Goal: Information Seeking & Learning: Learn about a topic

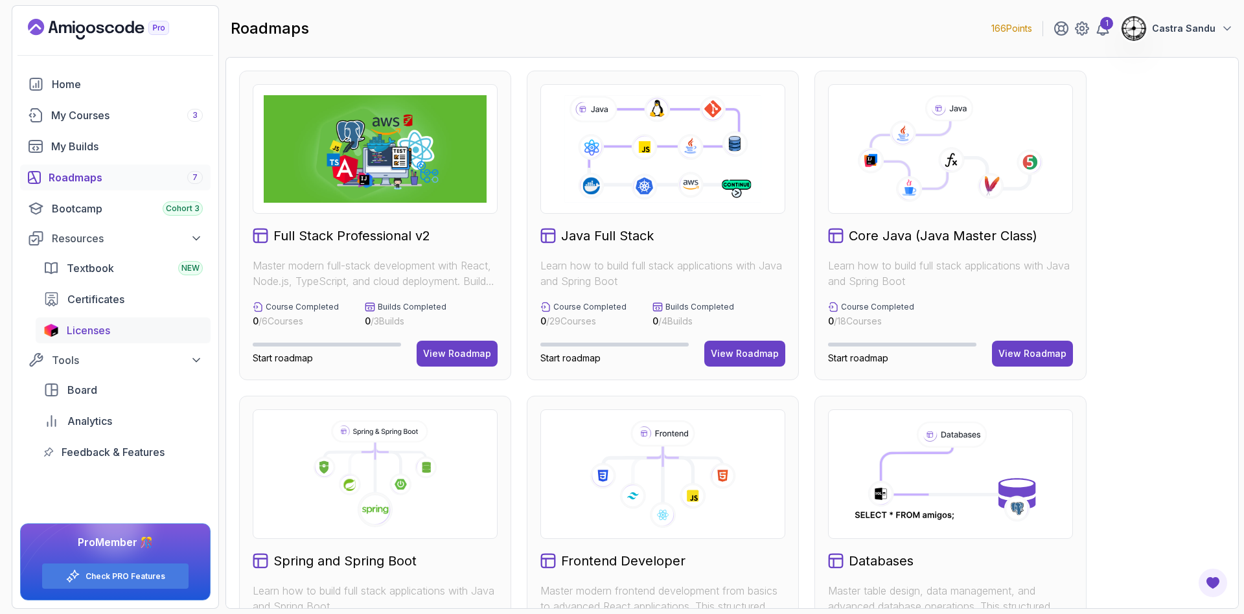
click at [95, 332] on span "Licenses" at bounding box center [88, 331] width 43 height 16
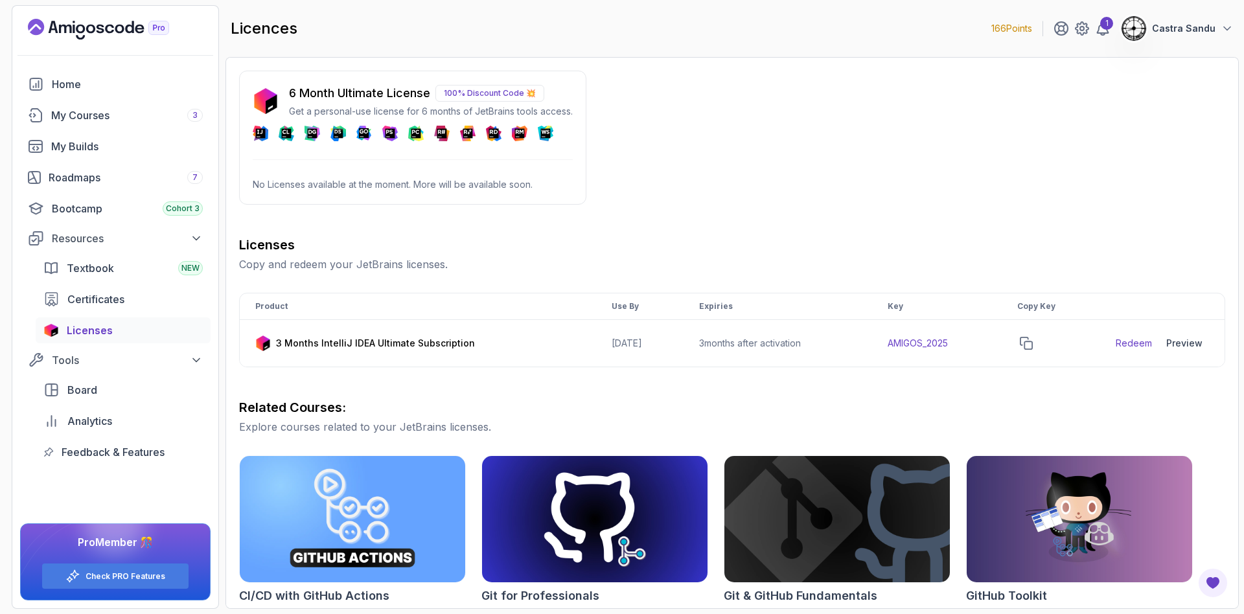
click at [493, 90] on p "100% Discount Code 💥" at bounding box center [489, 93] width 109 height 17
click at [295, 181] on p "No Licenses available at the moment. More will be available soon." at bounding box center [413, 184] width 320 height 13
click at [1104, 25] on div "1" at bounding box center [1106, 23] width 13 height 13
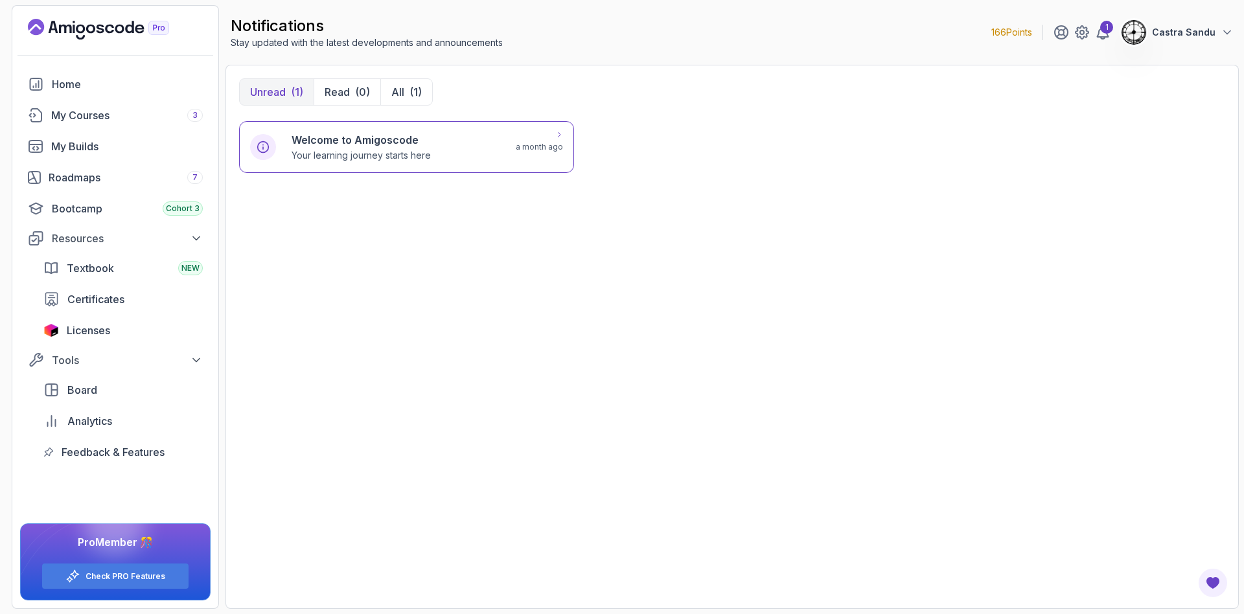
click at [312, 139] on h6 "Welcome to Amigoscode" at bounding box center [360, 140] width 139 height 16
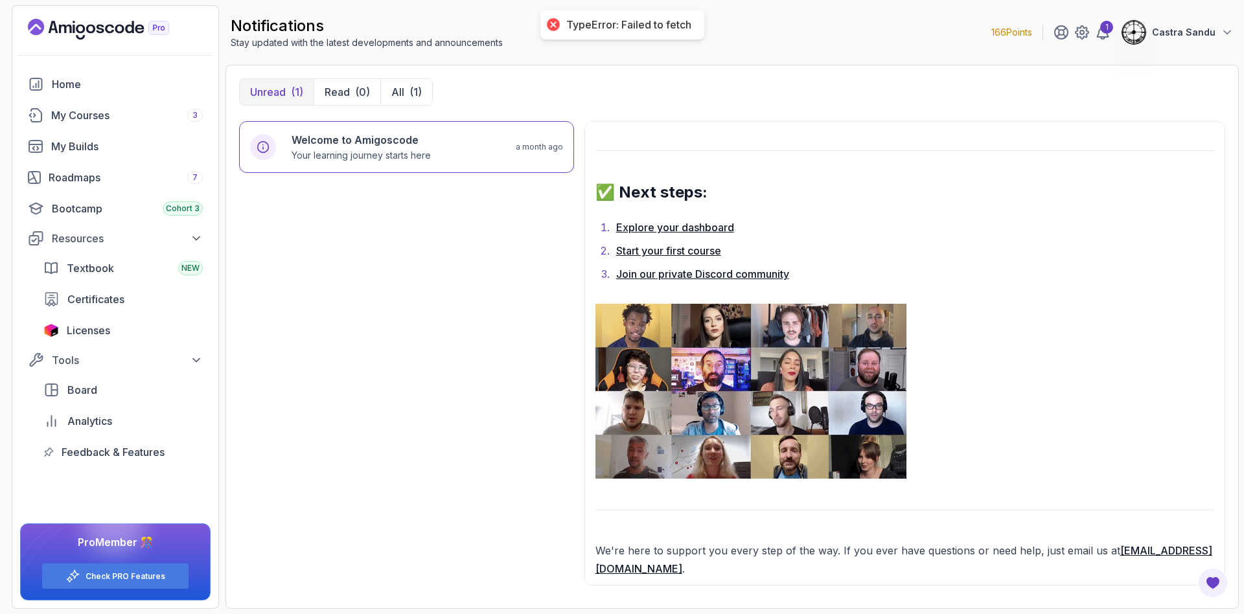
scroll to position [981, 0]
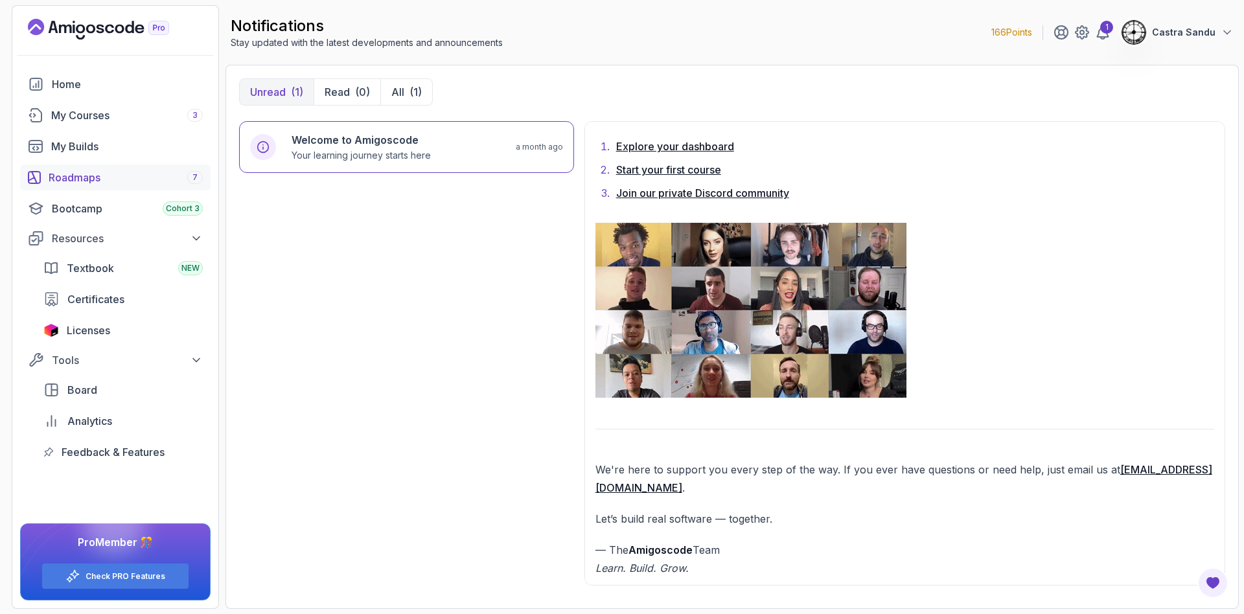
click at [63, 175] on div "Roadmaps 7" at bounding box center [126, 178] width 154 height 16
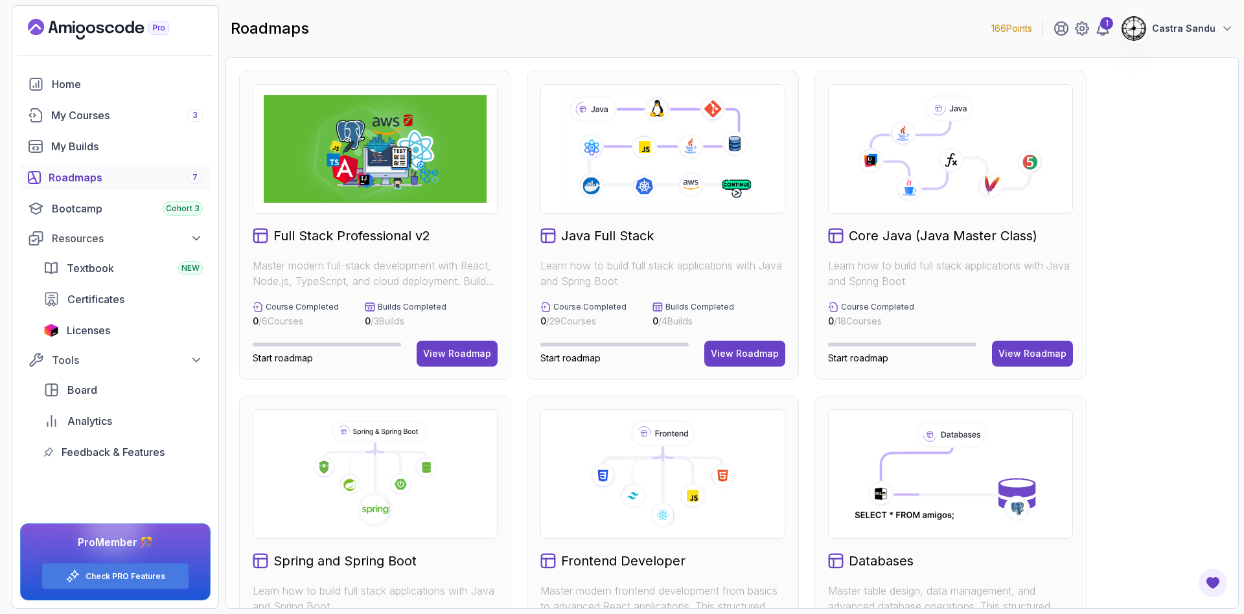
click at [574, 168] on icon at bounding box center [662, 148] width 200 height 111
click at [737, 350] on div "View Roadmap" at bounding box center [745, 353] width 68 height 13
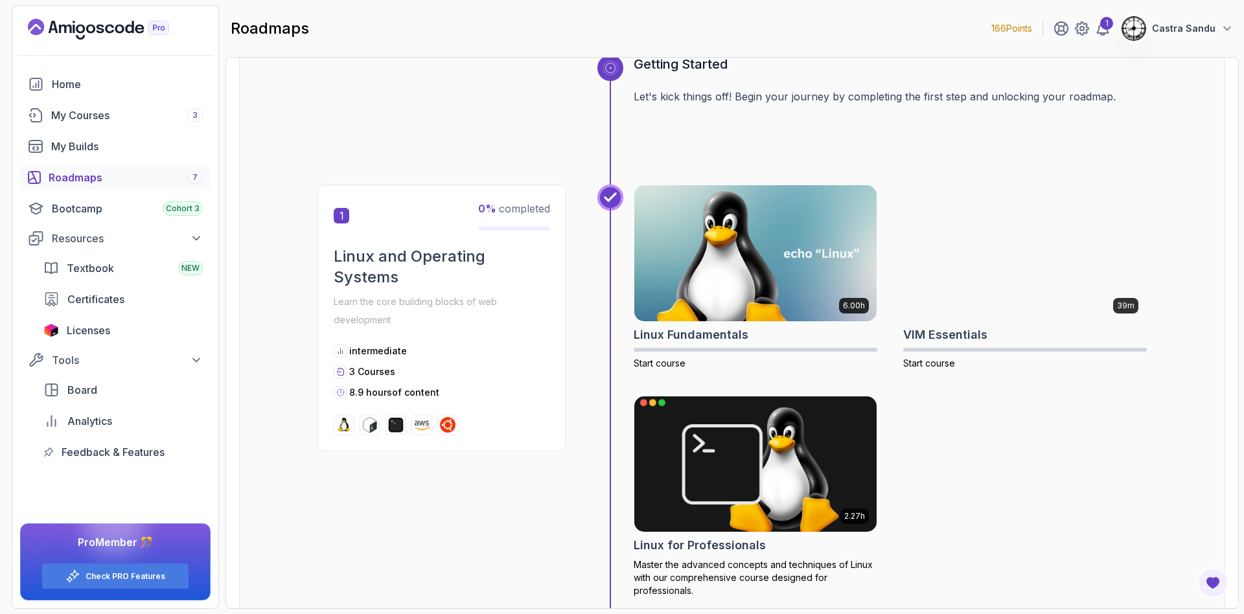
scroll to position [194, 0]
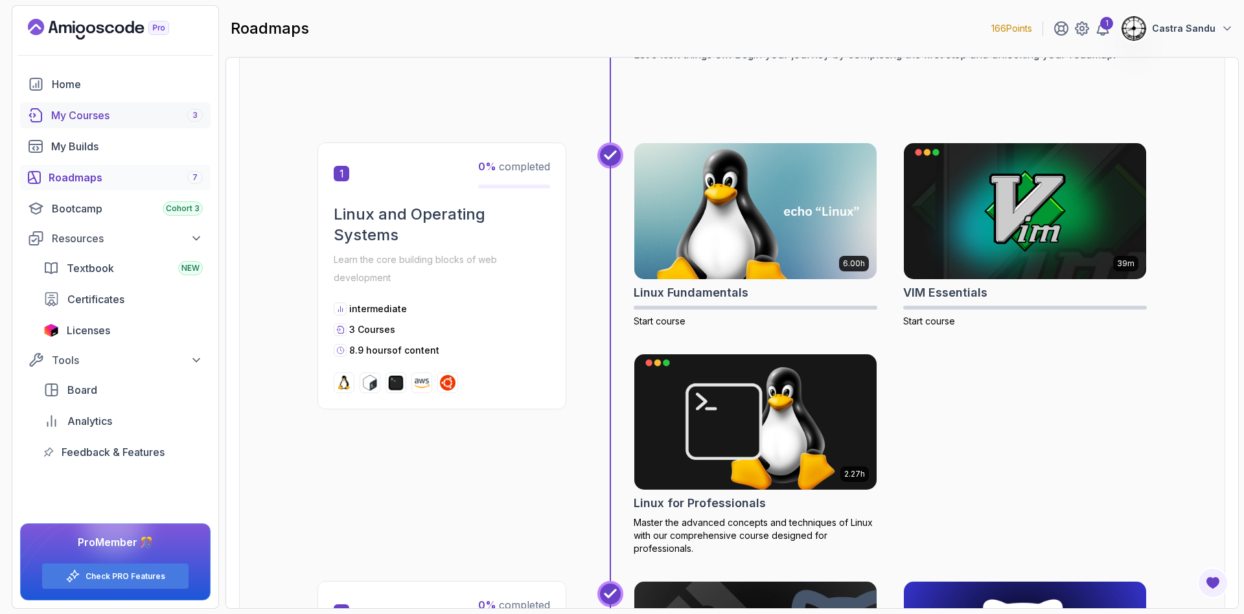
click at [87, 108] on div "My Courses 3" at bounding box center [127, 116] width 152 height 16
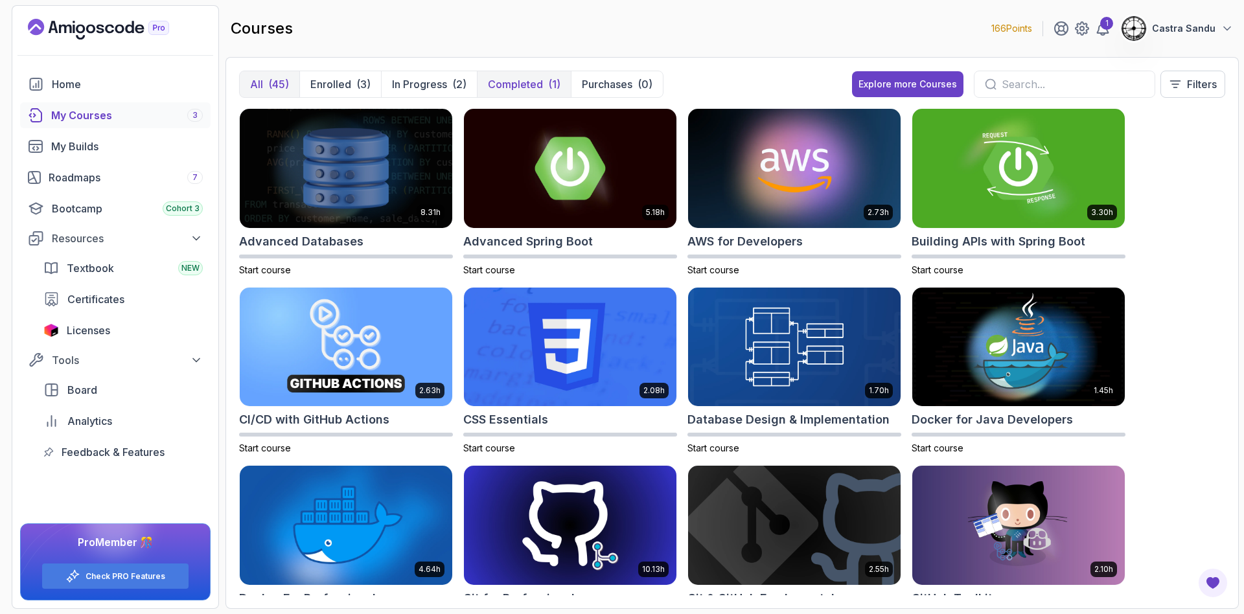
click at [512, 89] on p "Completed" at bounding box center [515, 84] width 55 height 16
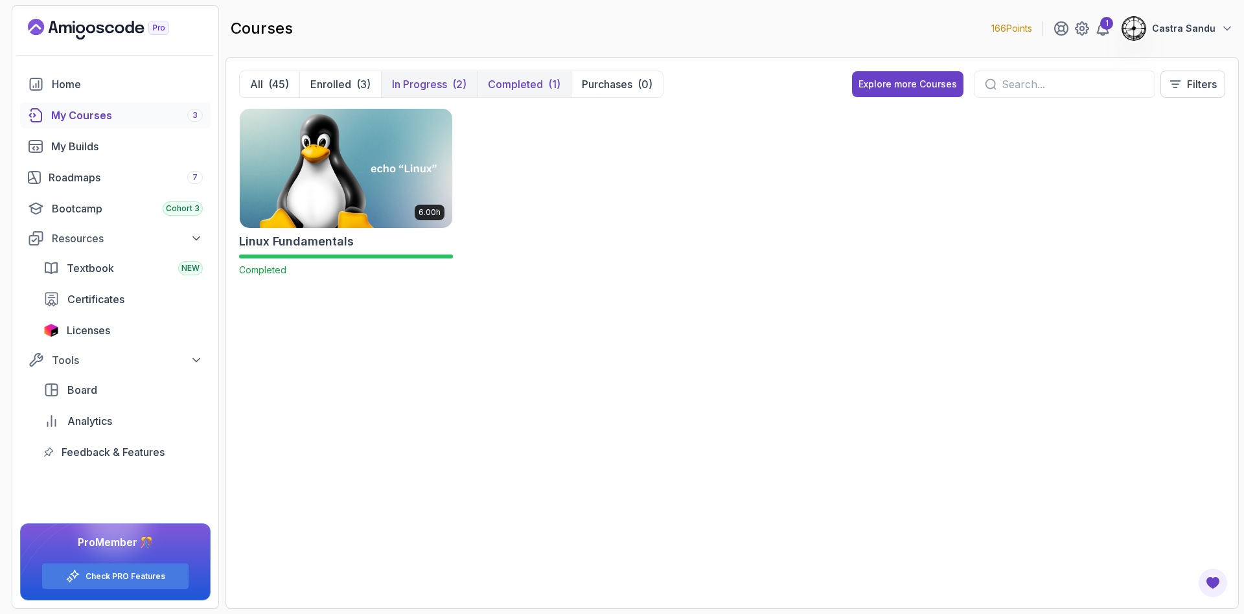
click at [422, 89] on p "In Progress" at bounding box center [419, 84] width 55 height 16
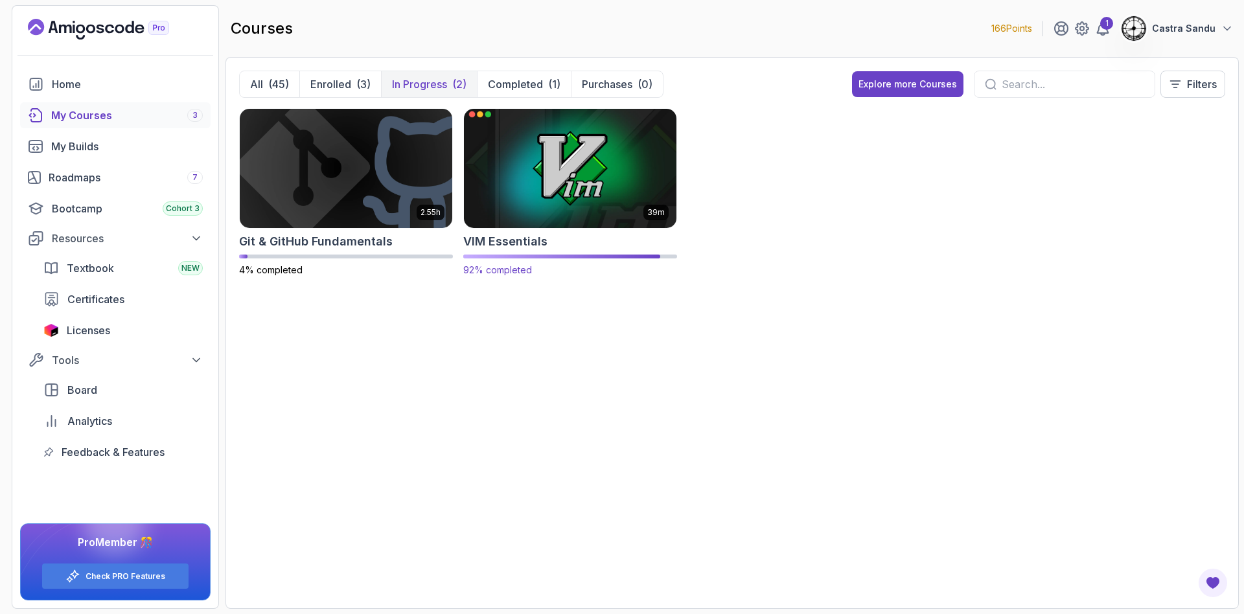
click at [575, 176] on img at bounding box center [570, 168] width 223 height 125
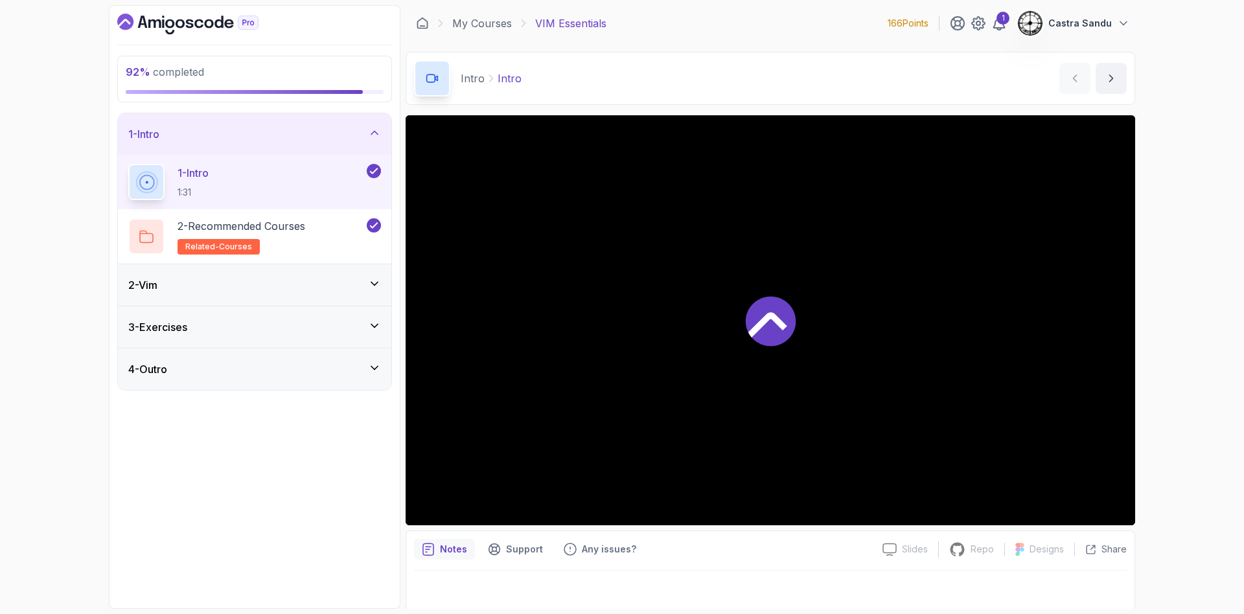
click at [200, 285] on div "2 - Vim" at bounding box center [254, 285] width 253 height 16
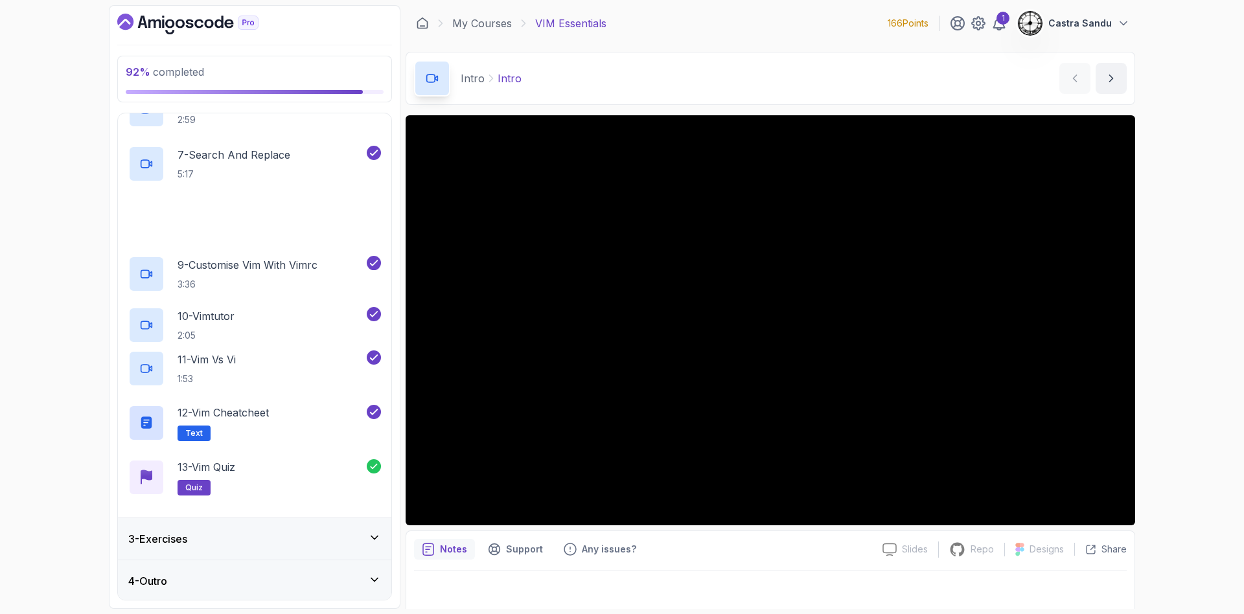
scroll to position [389, 0]
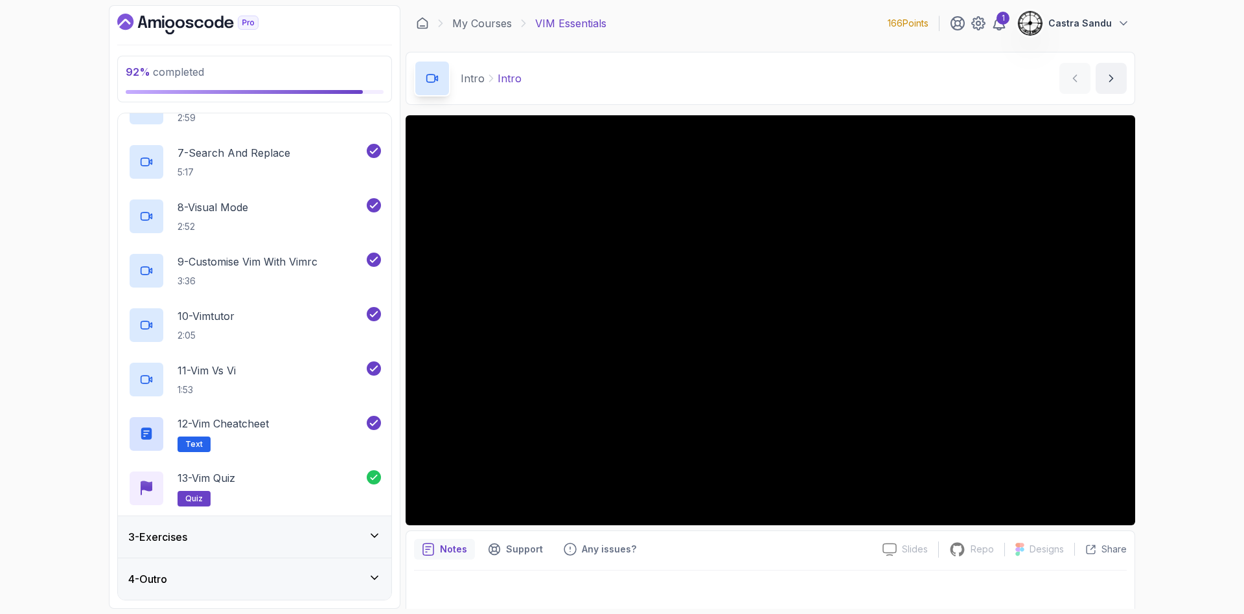
click at [198, 552] on div "3 - Exercises" at bounding box center [254, 536] width 273 height 41
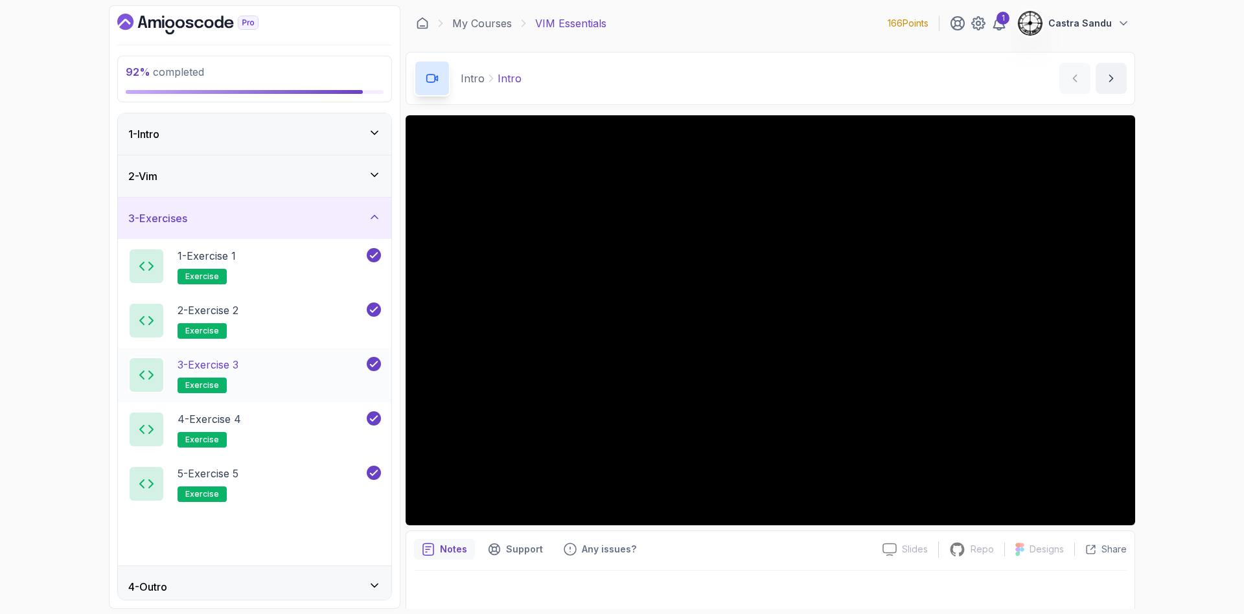
scroll to position [8, 0]
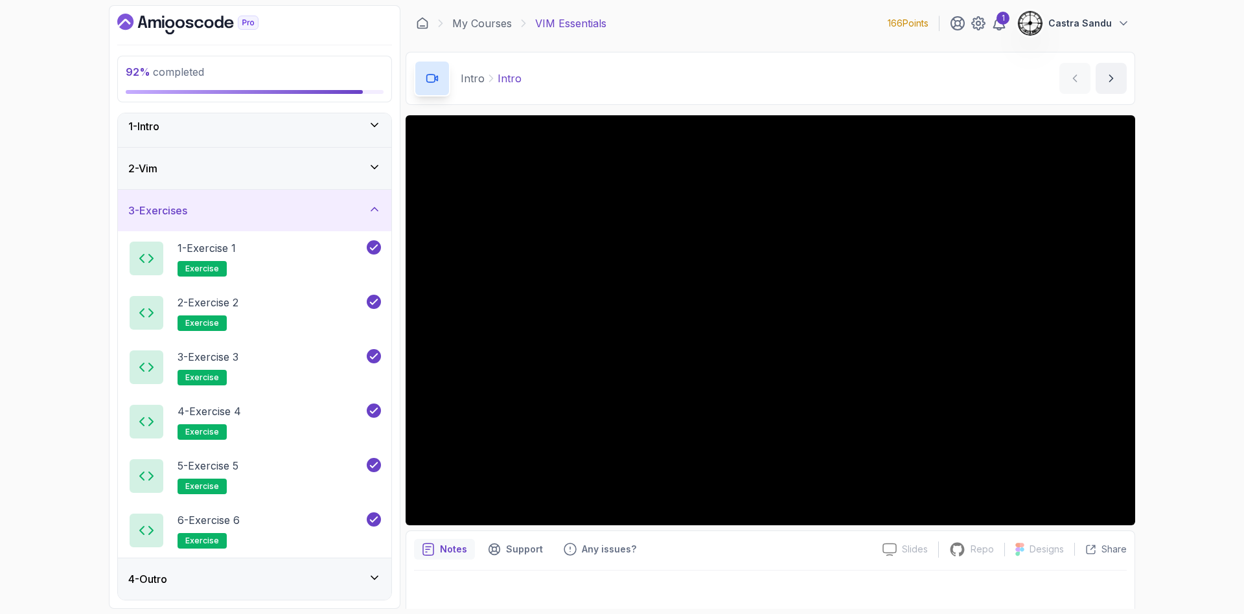
click at [167, 582] on h3 "4 - Outro" at bounding box center [147, 579] width 39 height 16
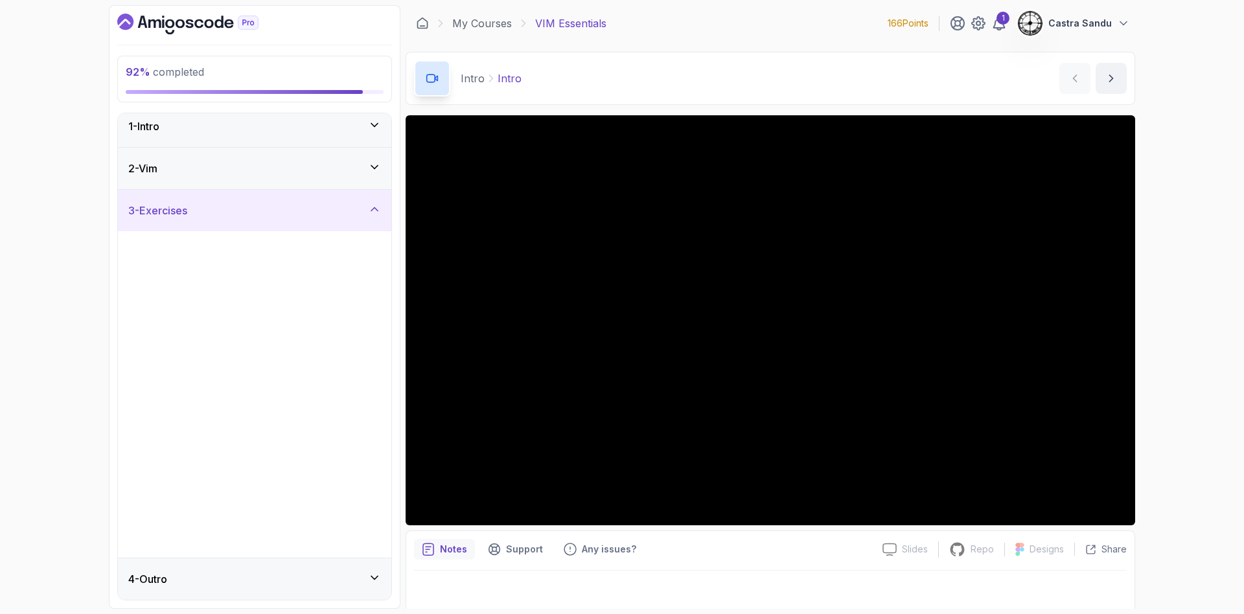
scroll to position [0, 0]
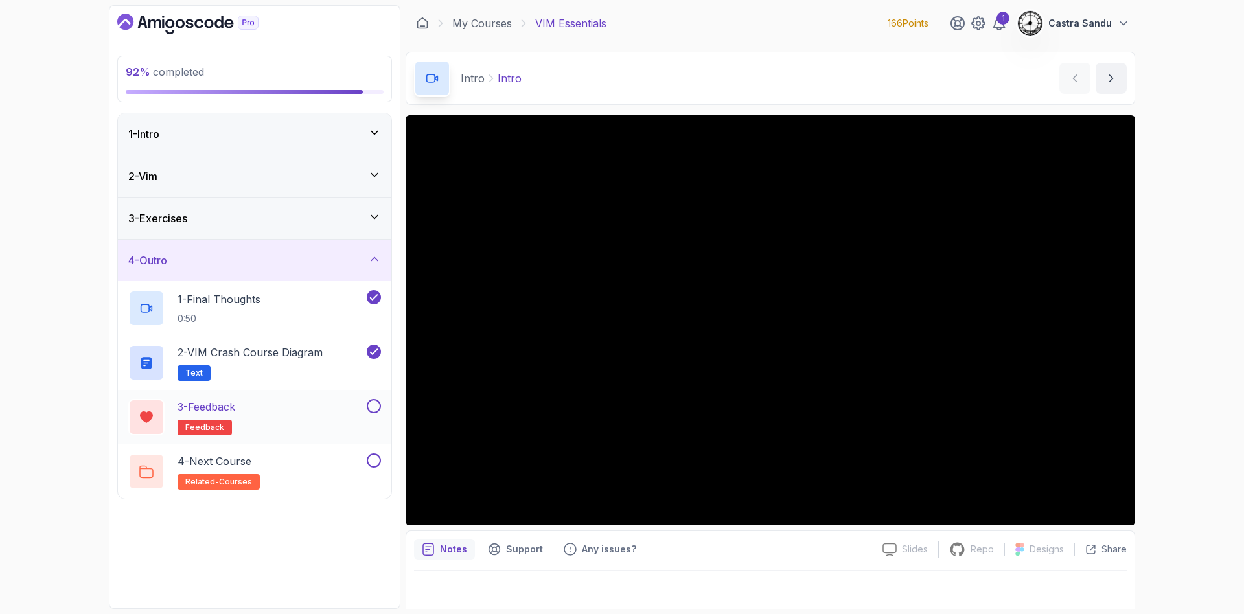
click at [311, 424] on div "3 - Feedback feedback" at bounding box center [246, 417] width 236 height 36
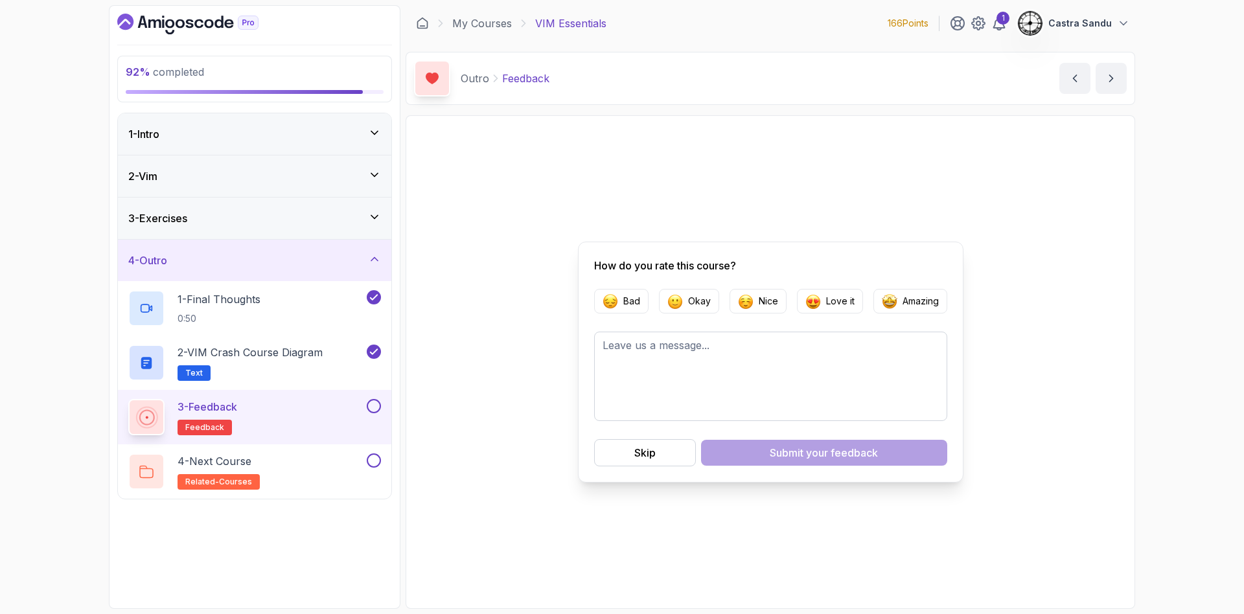
click at [367, 405] on button at bounding box center [374, 406] width 14 height 14
click at [308, 472] on div "4 - Next Course related-courses" at bounding box center [246, 471] width 236 height 36
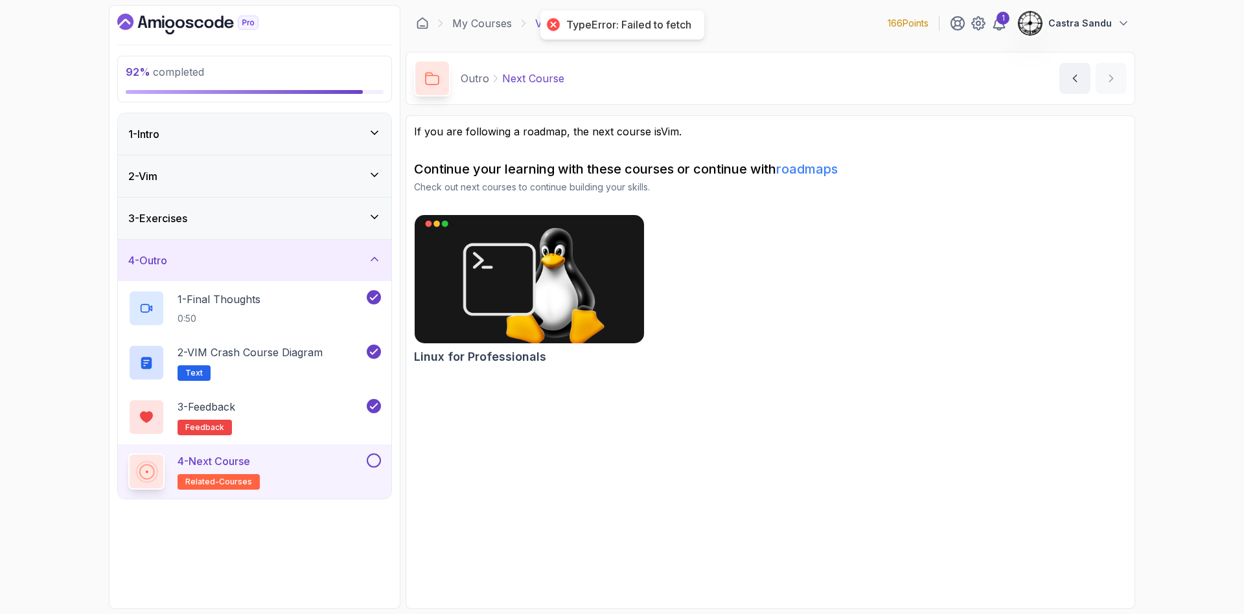
click at [373, 458] on button at bounding box center [374, 460] width 14 height 14
click at [165, 32] on icon "Dashboard" at bounding box center [187, 24] width 141 height 21
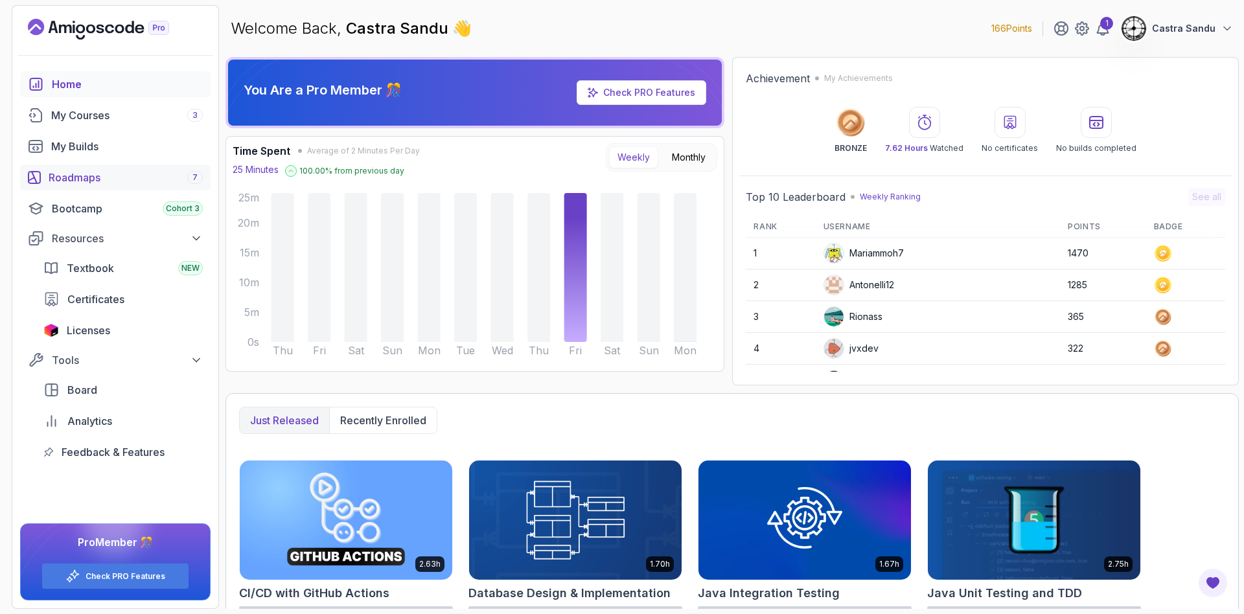
click at [76, 185] on div "Roadmaps 7" at bounding box center [126, 178] width 154 height 16
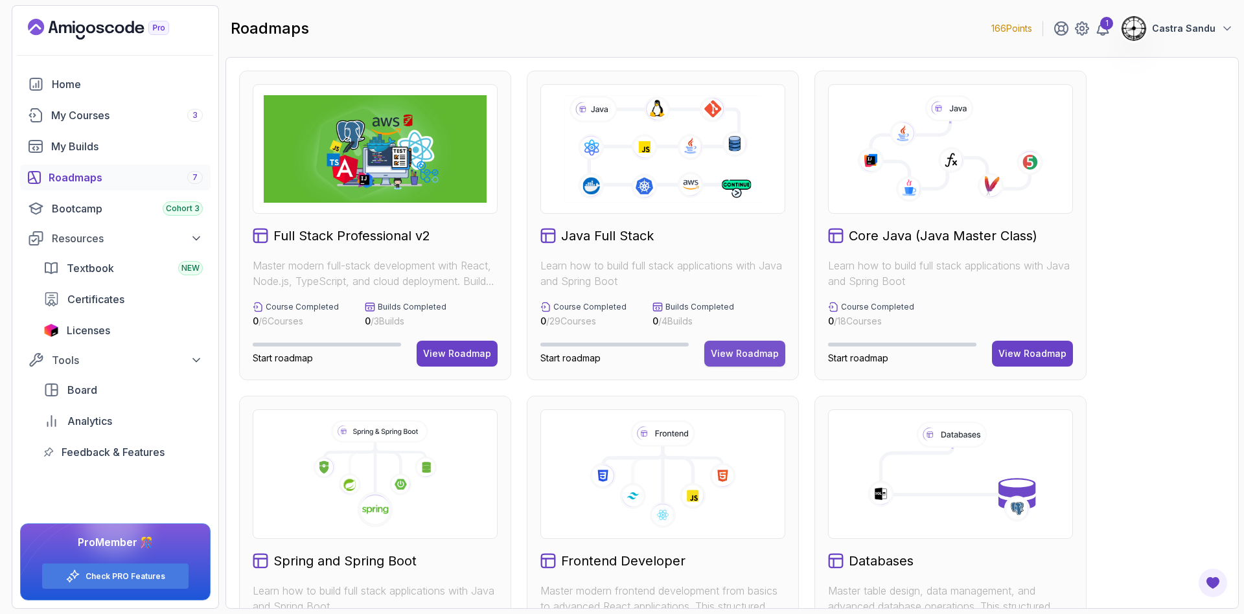
click at [744, 351] on div "View Roadmap" at bounding box center [745, 353] width 68 height 13
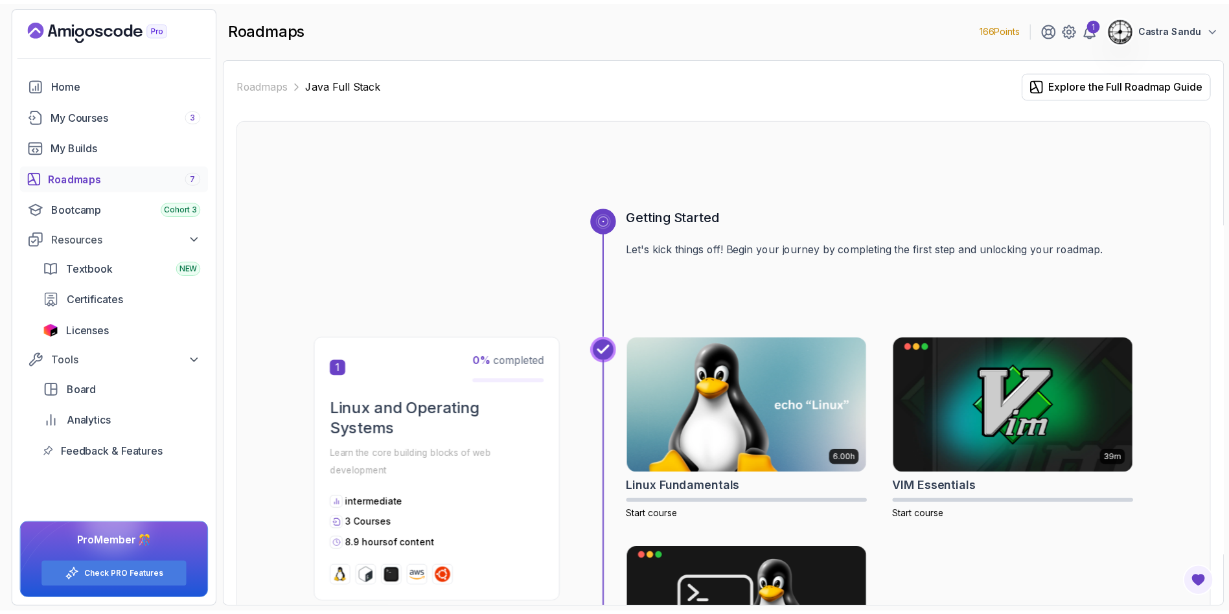
scroll to position [194, 0]
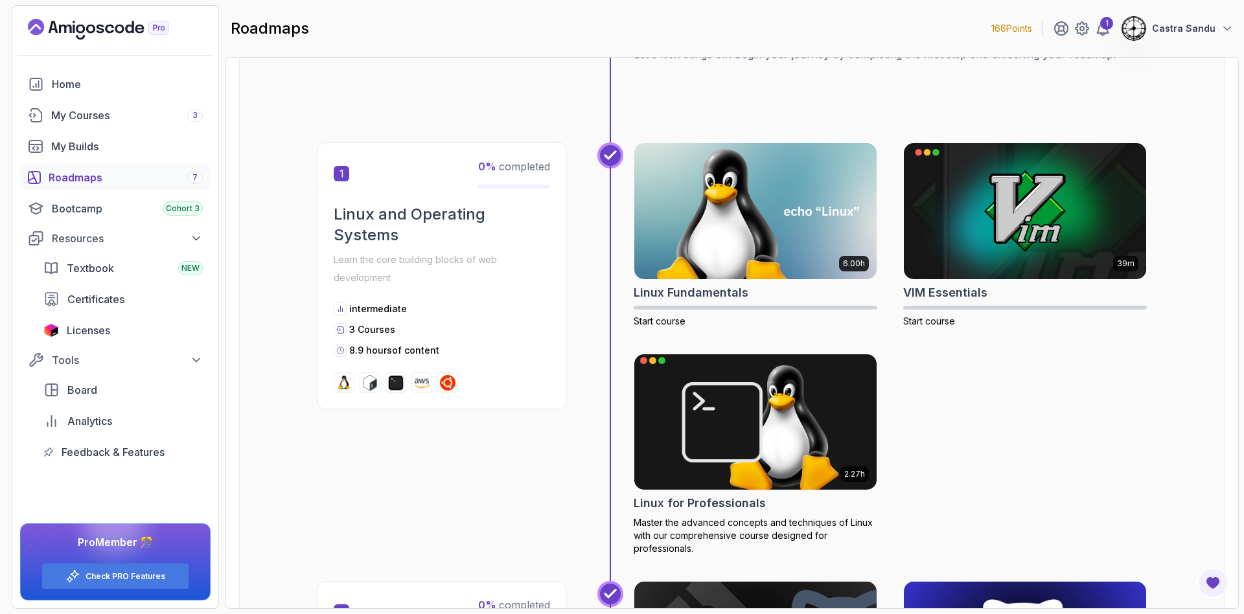
click at [696, 481] on img at bounding box center [755, 421] width 255 height 142
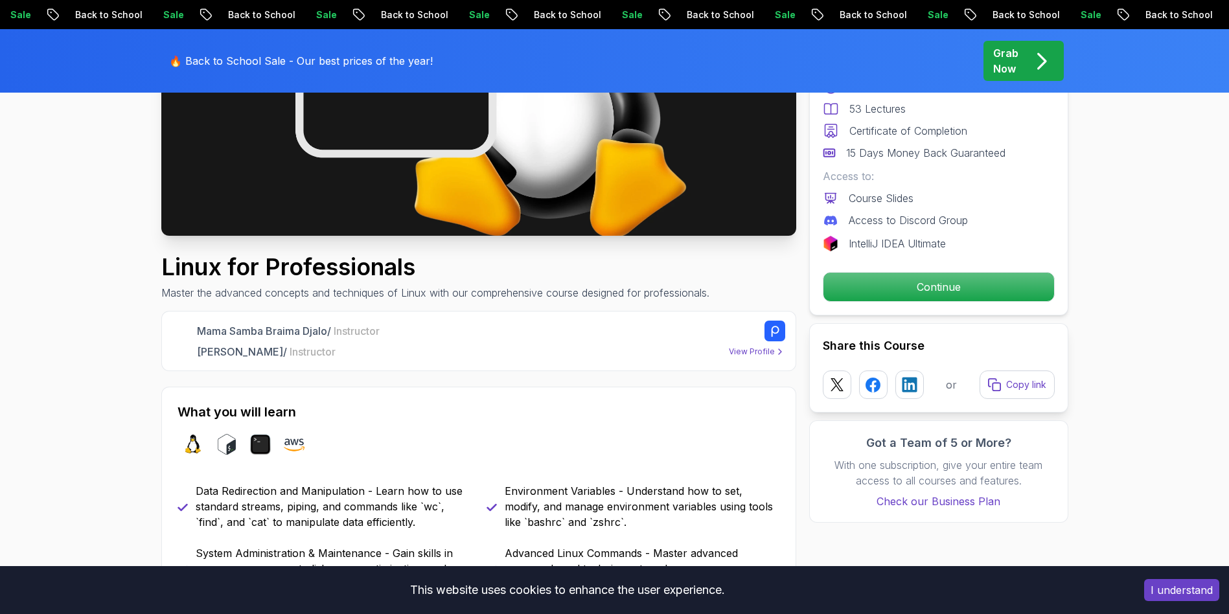
scroll to position [583, 0]
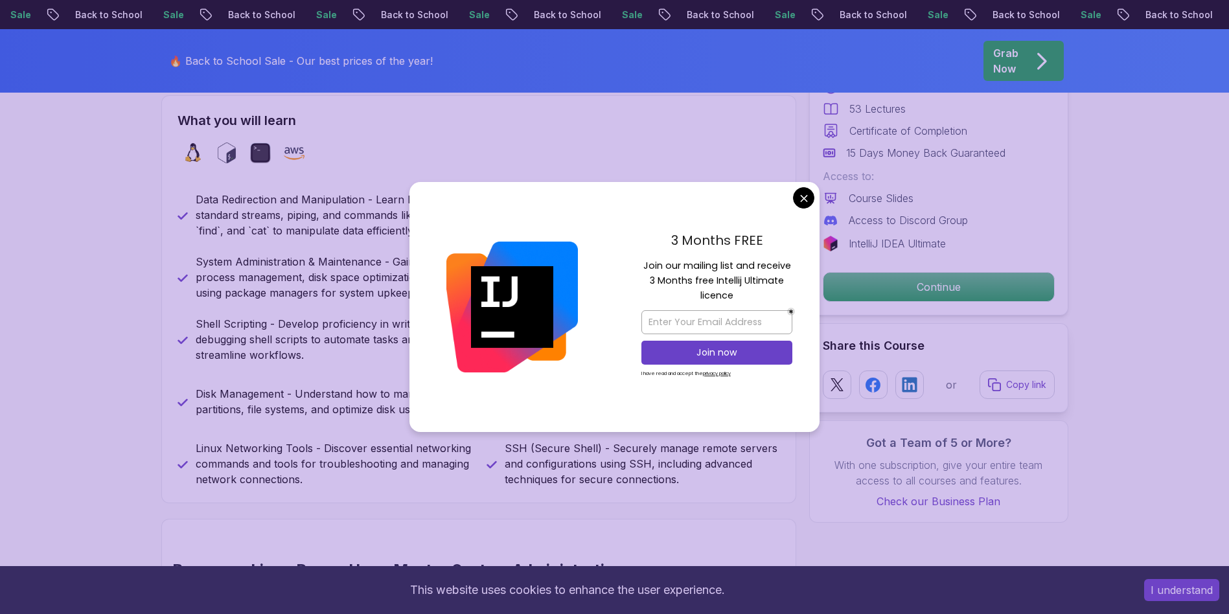
drag, startPoint x: 806, startPoint y: 199, endPoint x: 800, endPoint y: 196, distance: 7.2
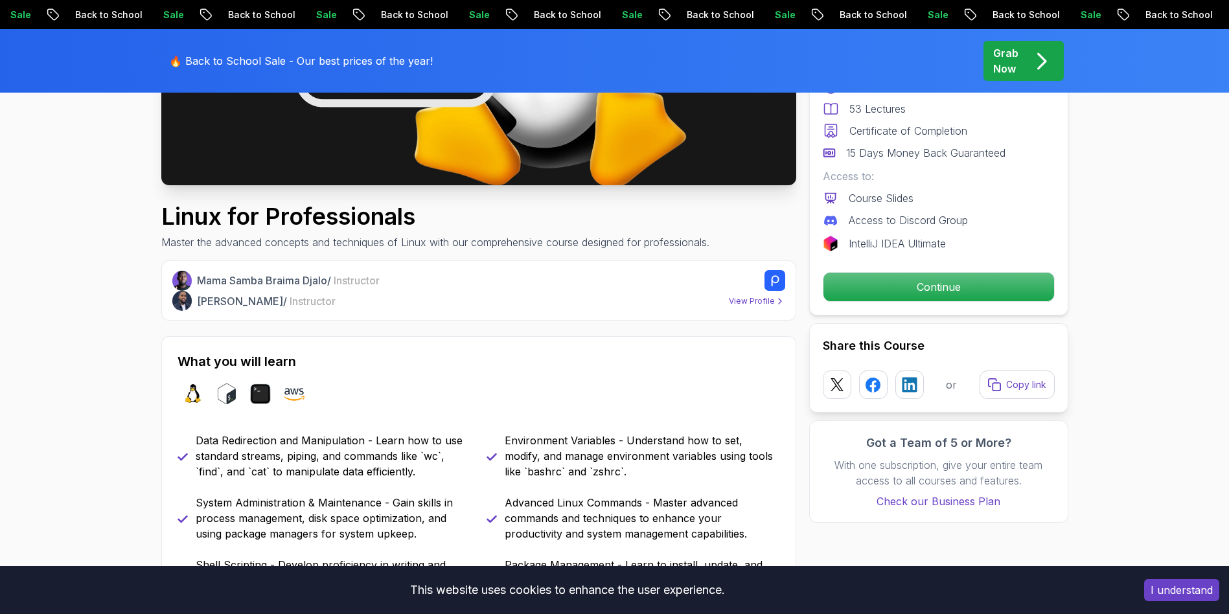
scroll to position [194, 0]
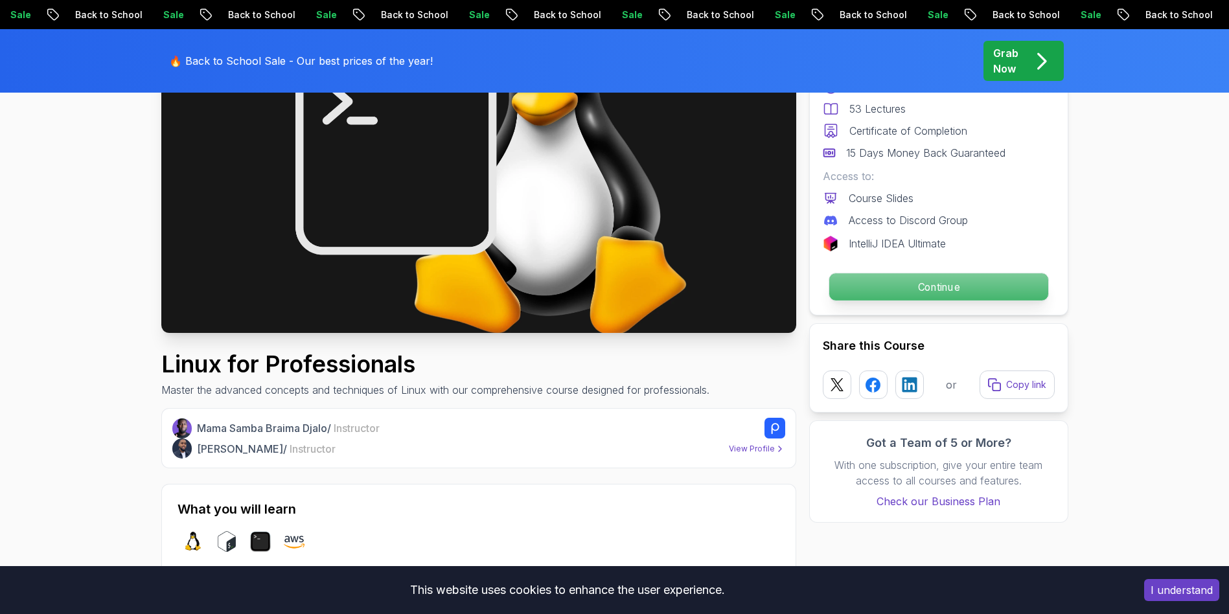
click at [922, 291] on p "Continue" at bounding box center [937, 286] width 219 height 27
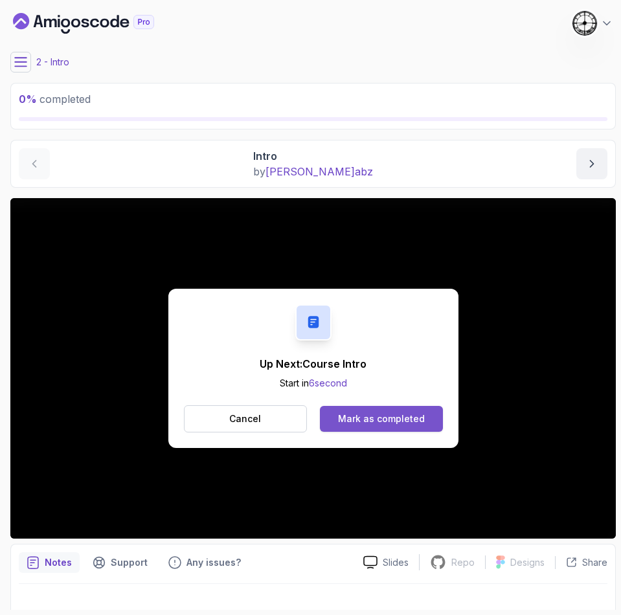
click at [390, 415] on div "Mark as completed" at bounding box center [381, 419] width 87 height 13
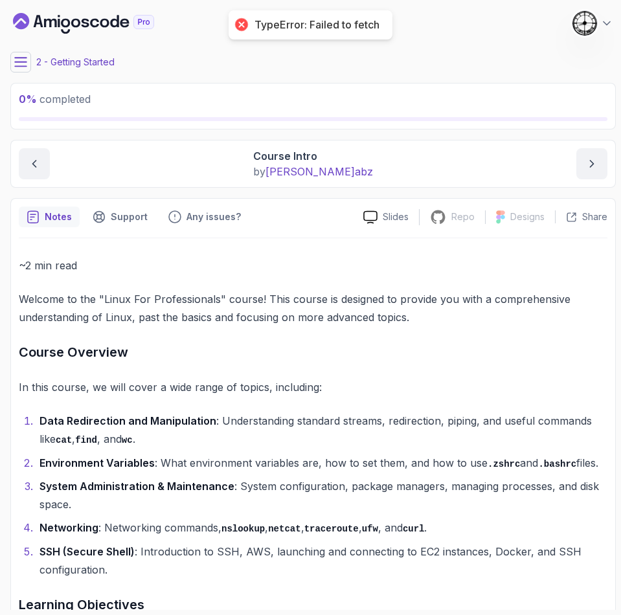
click at [19, 58] on icon at bounding box center [21, 62] width 12 height 8
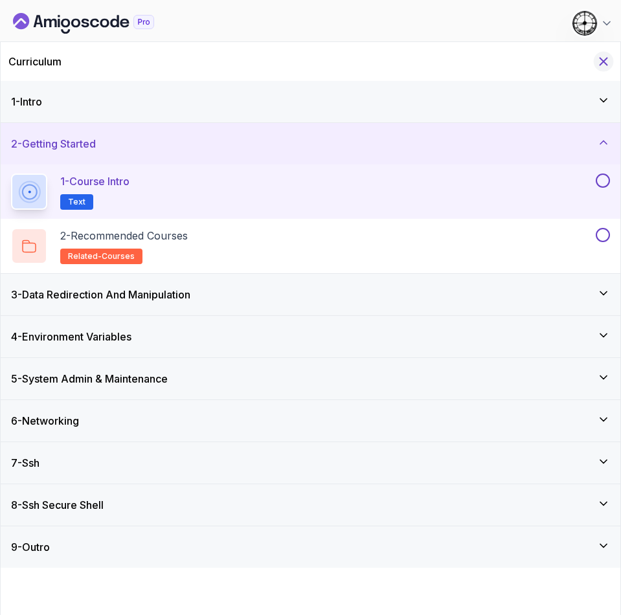
click at [598, 56] on icon "Hide Curriculum for mobile" at bounding box center [604, 61] width 14 height 14
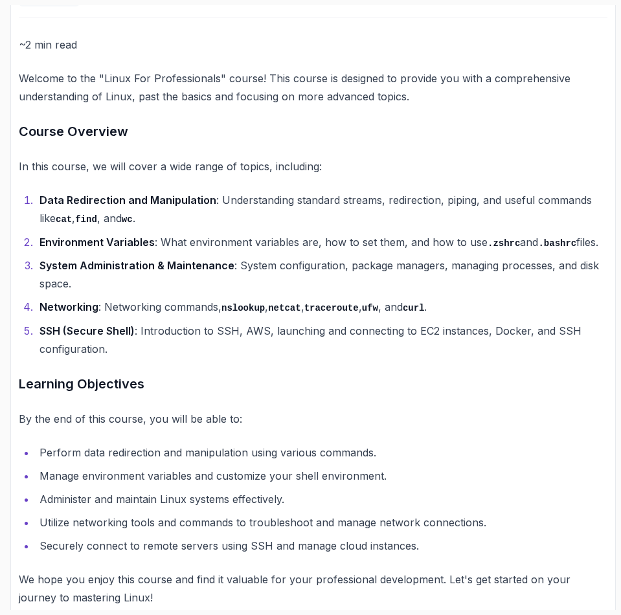
scroll to position [244, 0]
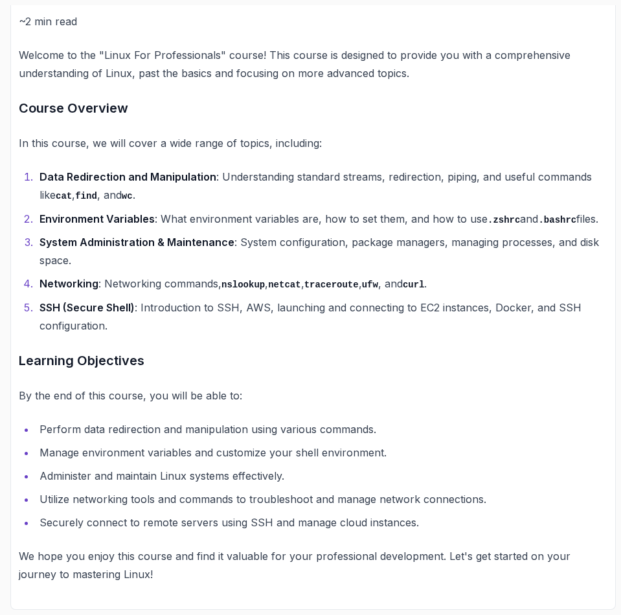
click at [308, 188] on li "Data Redirection and Manipulation : Understanding standard streams, redirection…" at bounding box center [322, 186] width 572 height 37
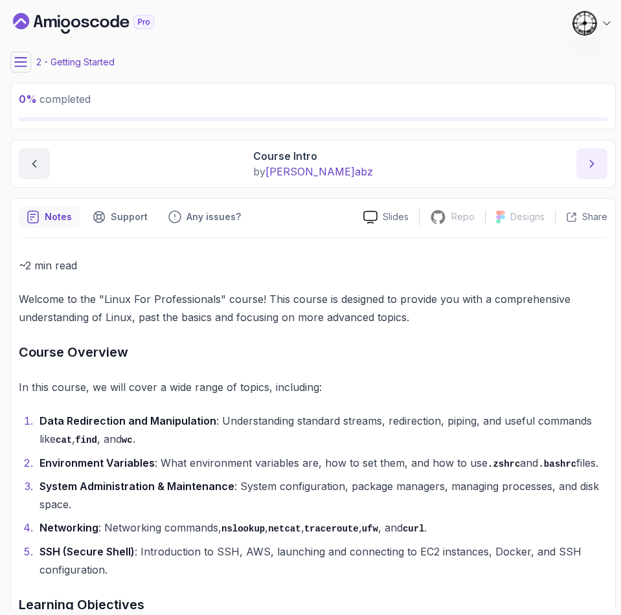
click at [579, 165] on button "next content" at bounding box center [591, 163] width 31 height 31
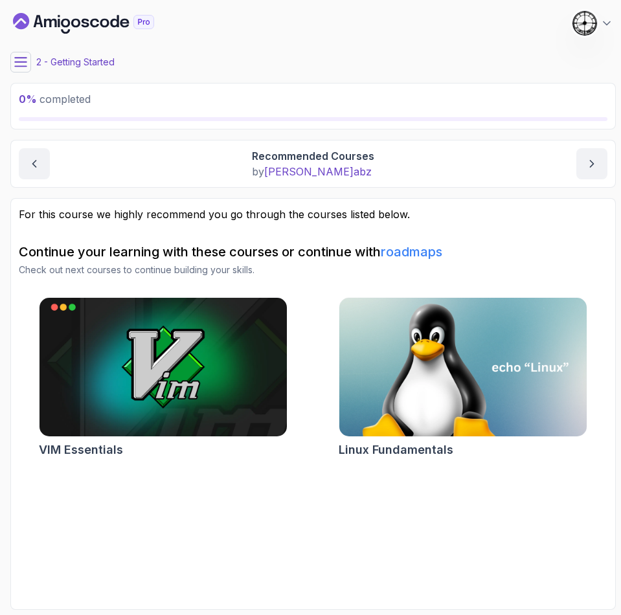
click at [15, 60] on icon at bounding box center [20, 62] width 13 height 13
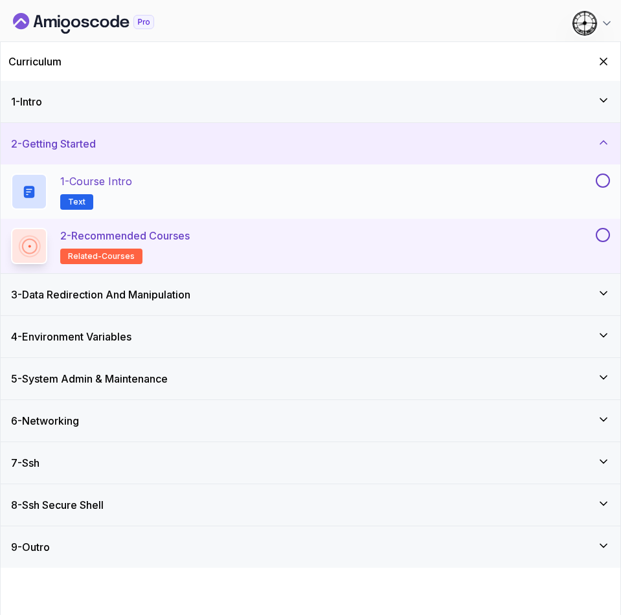
click at [602, 183] on button at bounding box center [603, 181] width 14 height 14
click at [545, 85] on div "1 - Intro" at bounding box center [311, 101] width 620 height 41
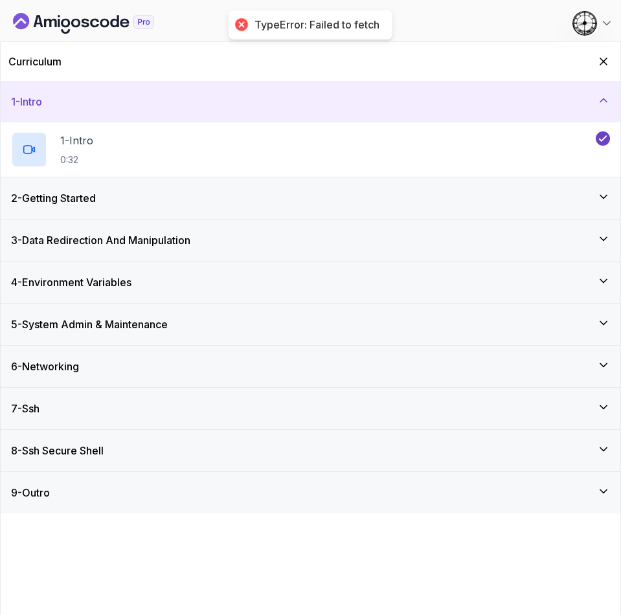
click at [543, 86] on div "1 - Intro" at bounding box center [311, 101] width 620 height 41
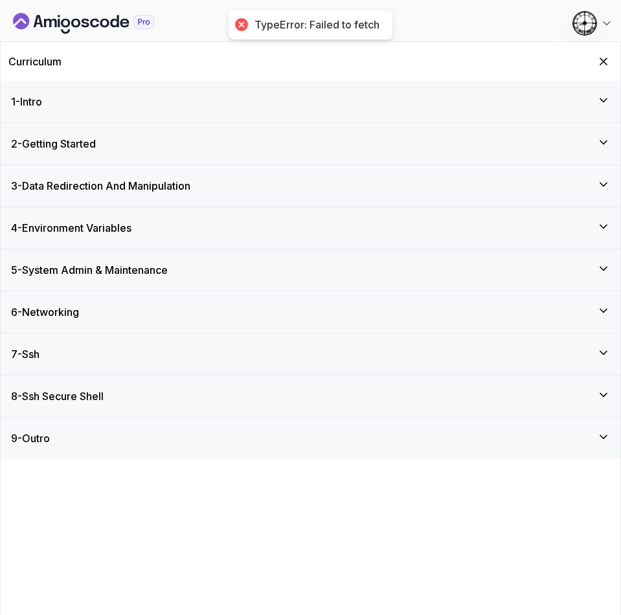
click at [529, 127] on div "2 - Getting Started" at bounding box center [311, 143] width 620 height 41
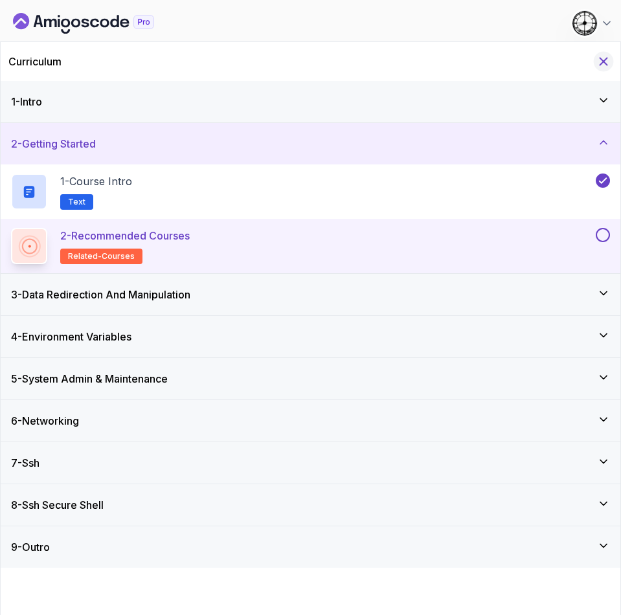
click at [602, 69] on button "Hide Curriculum for mobile" at bounding box center [604, 62] width 20 height 20
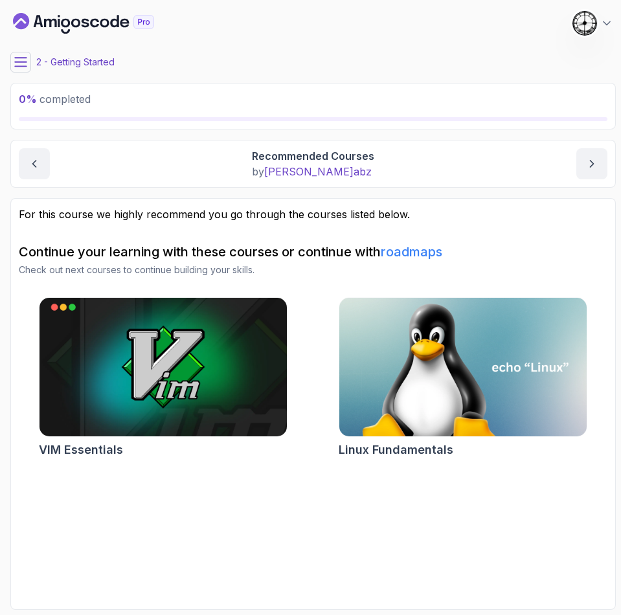
click at [21, 63] on icon at bounding box center [20, 62] width 13 height 13
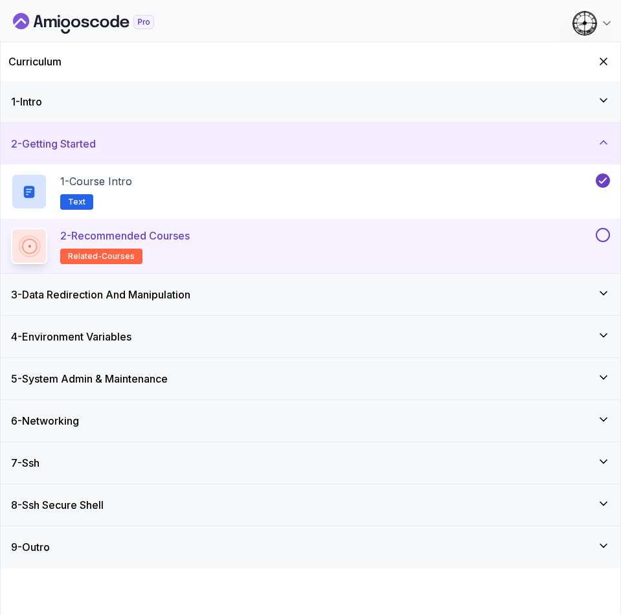
click at [602, 238] on button at bounding box center [603, 235] width 14 height 14
click at [159, 299] on h3 "3 - Data Redirection And Manipulation" at bounding box center [100, 295] width 179 height 16
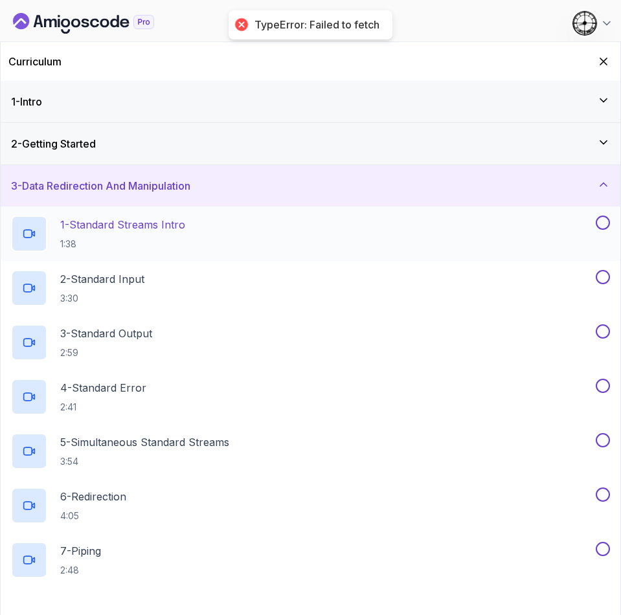
click at [169, 233] on h2 "1 - Standard Streams Intro 1:38" at bounding box center [122, 234] width 125 height 34
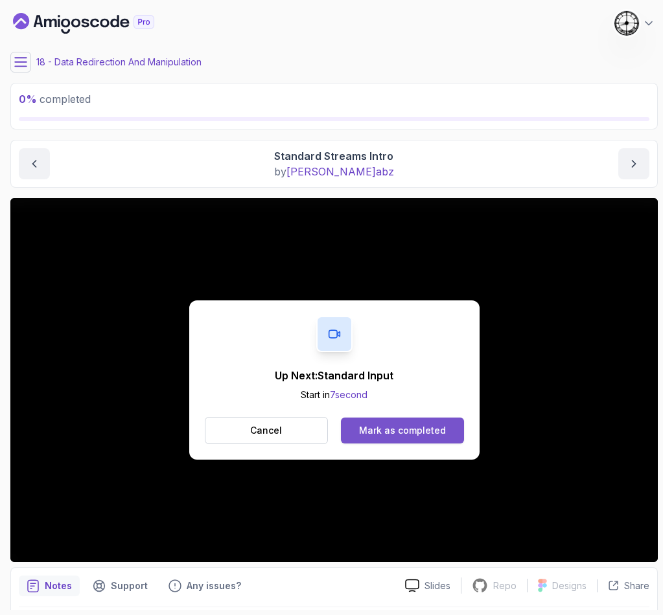
click at [388, 434] on div "Mark as completed" at bounding box center [402, 430] width 87 height 13
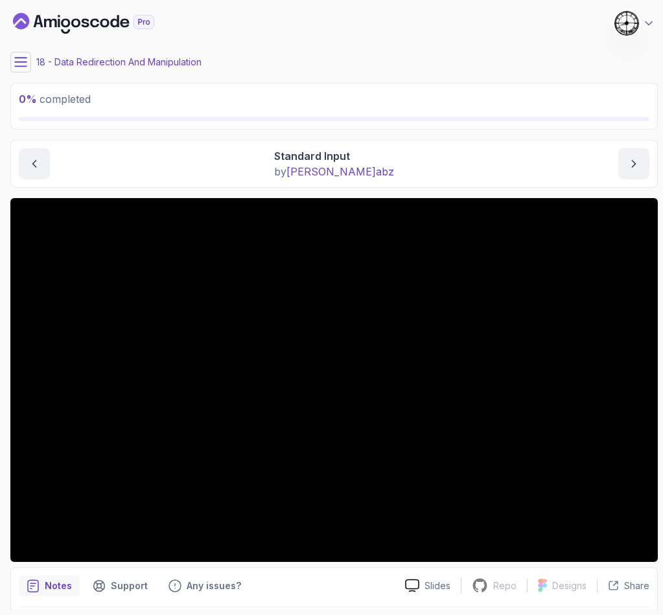
click at [13, 52] on button at bounding box center [20, 62] width 21 height 21
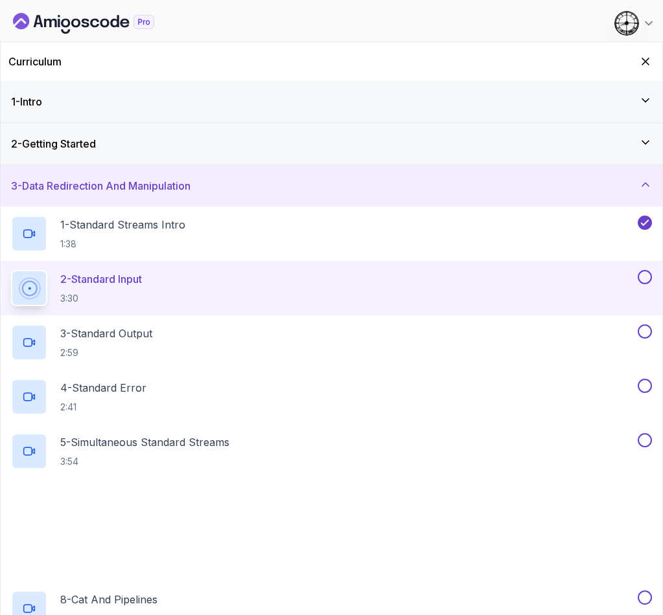
click at [16, 52] on div "Curriculum" at bounding box center [331, 61] width 661 height 39
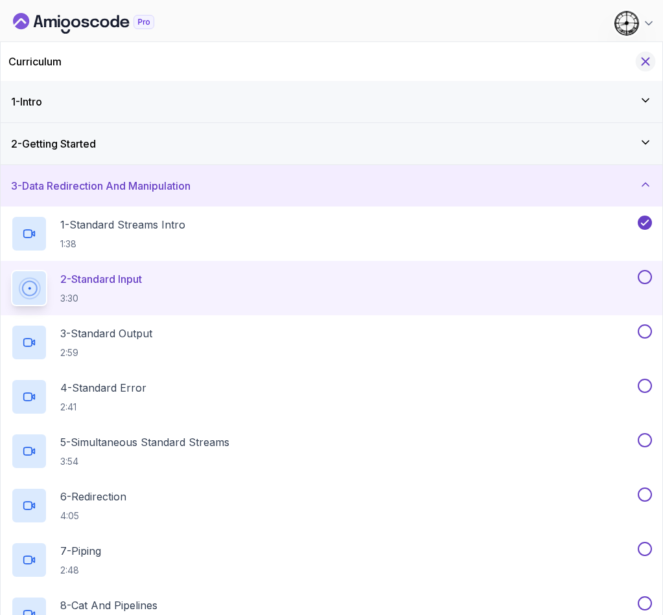
click at [641, 58] on icon "Hide Curriculum for mobile" at bounding box center [645, 61] width 14 height 14
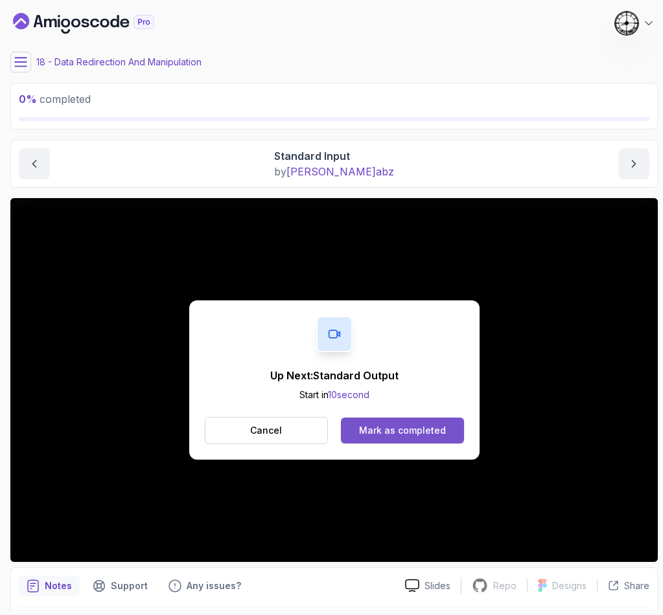
click at [374, 422] on button "Mark as completed" at bounding box center [402, 431] width 122 height 26
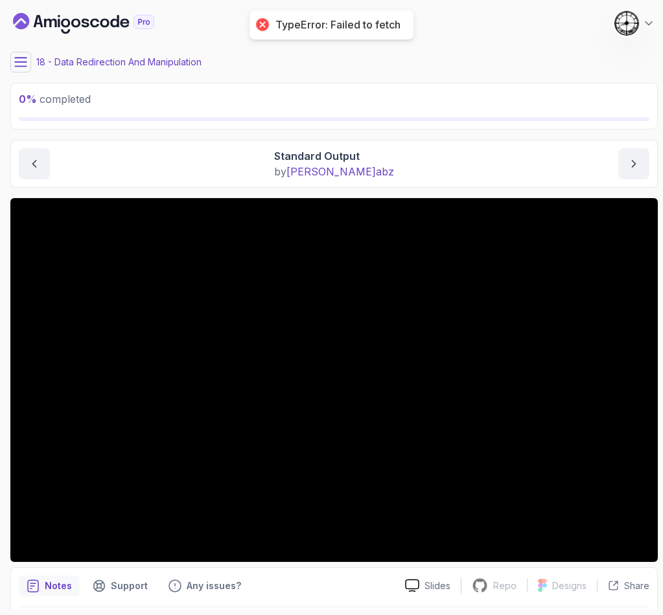
click at [14, 59] on icon at bounding box center [20, 62] width 13 height 13
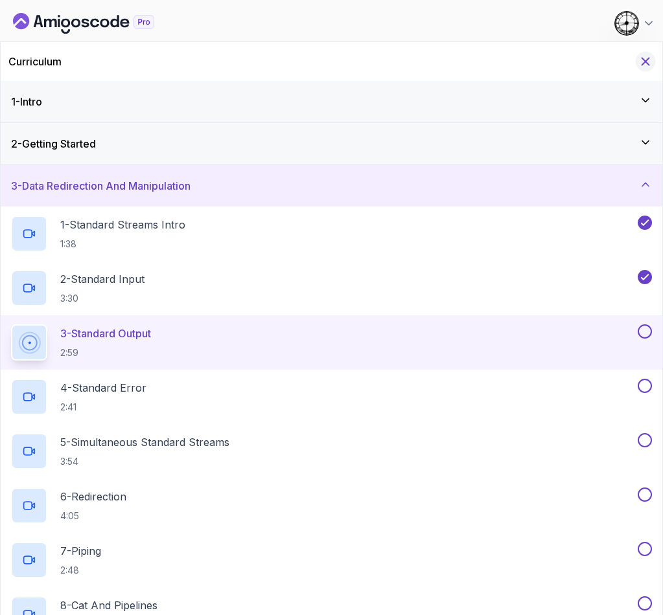
click at [637, 62] on button "Hide Curriculum for mobile" at bounding box center [645, 62] width 20 height 20
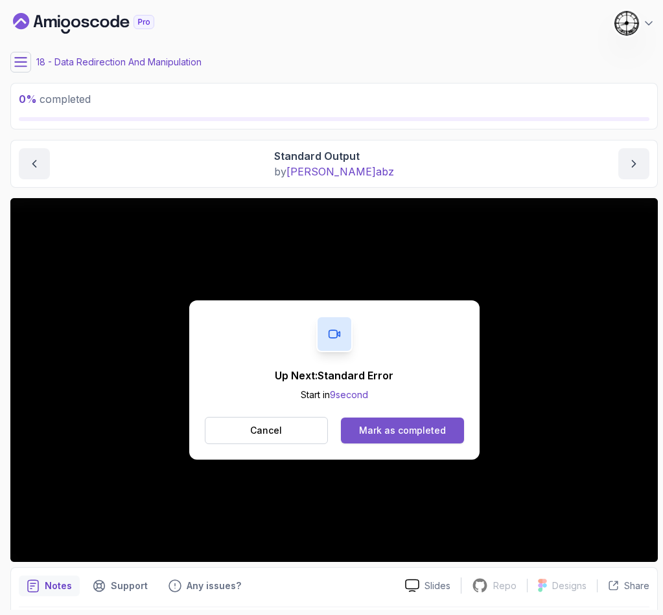
click at [413, 424] on div "Mark as completed" at bounding box center [402, 430] width 87 height 13
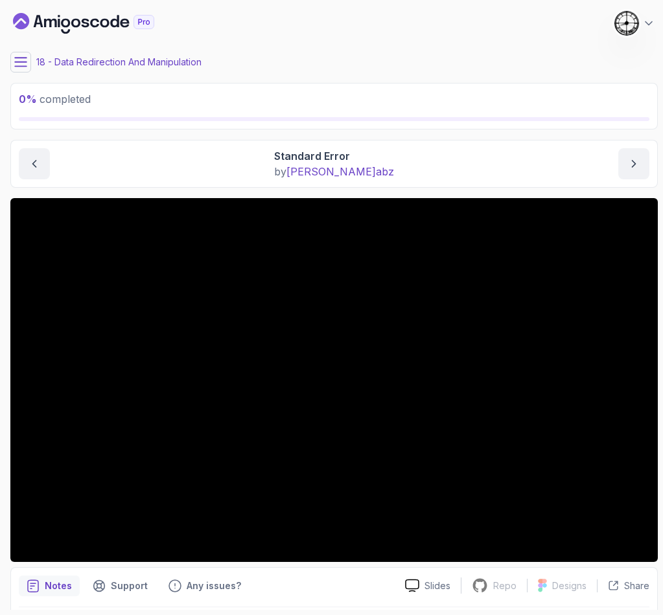
click at [147, 157] on div "Standard Error by [PERSON_NAME]" at bounding box center [334, 163] width 630 height 31
click at [8, 64] on div "0 % completed 1 - Intro 2 - Getting Started 3 - Data Redirection And Manipulati…" at bounding box center [331, 307] width 652 height 605
click at [16, 52] on button at bounding box center [20, 62] width 21 height 21
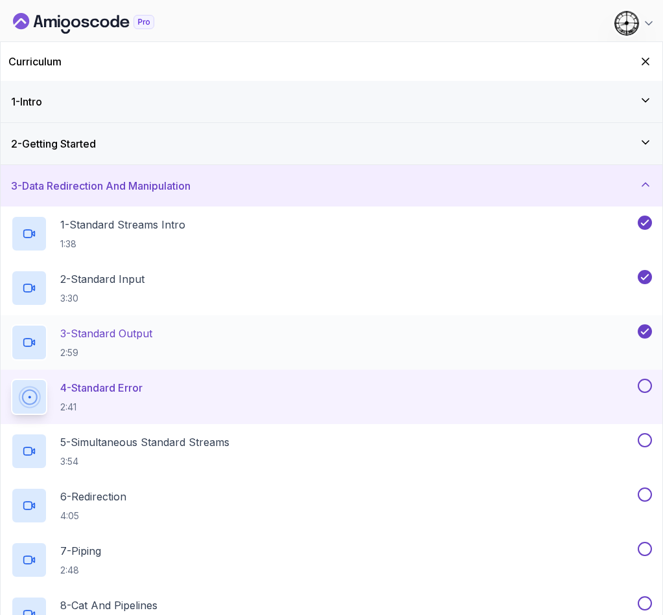
click at [152, 337] on p "3 - Standard Output" at bounding box center [106, 334] width 92 height 16
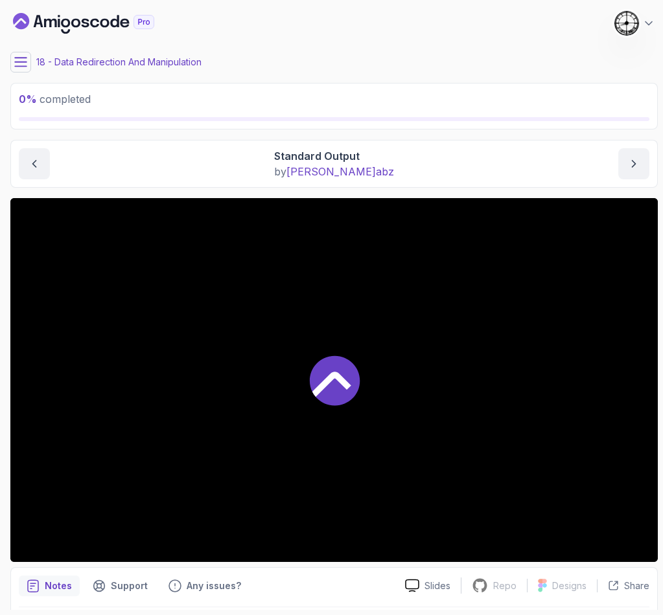
scroll to position [42, 0]
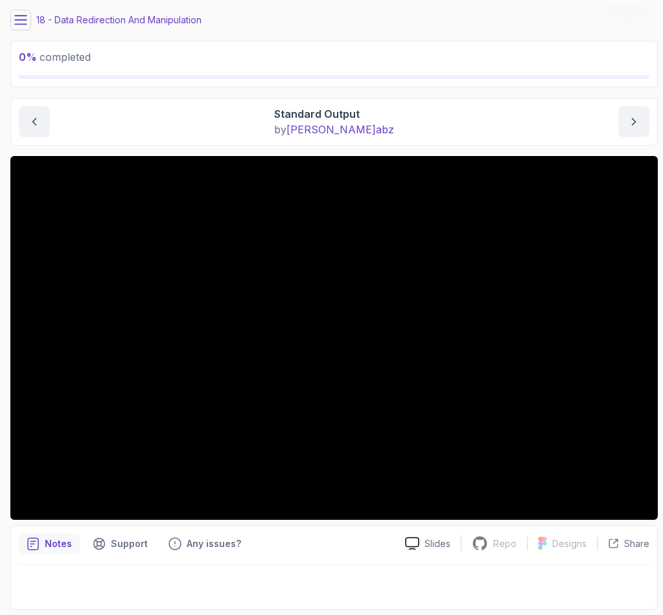
click at [21, 16] on icon at bounding box center [20, 20] width 13 height 13
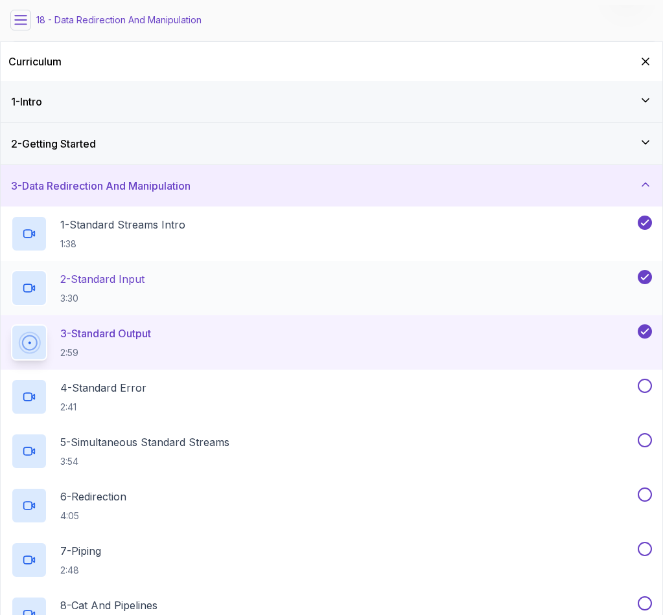
click at [123, 282] on p "2 - Standard Input" at bounding box center [102, 279] width 84 height 16
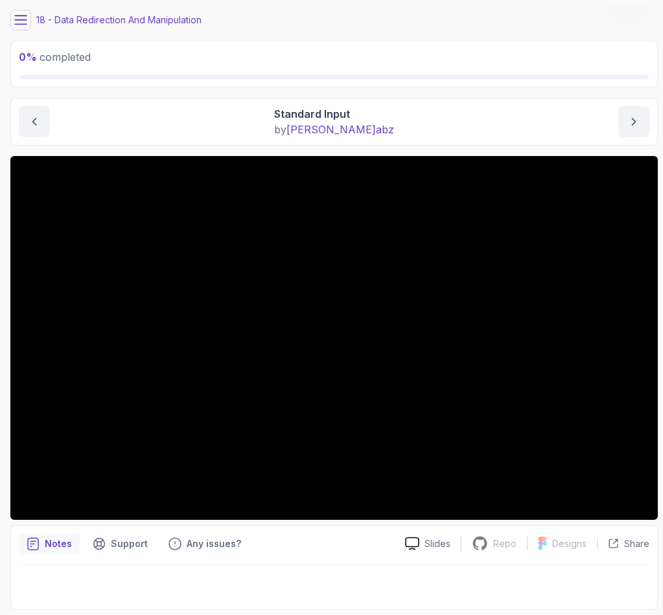
click at [19, 24] on icon at bounding box center [21, 20] width 12 height 8
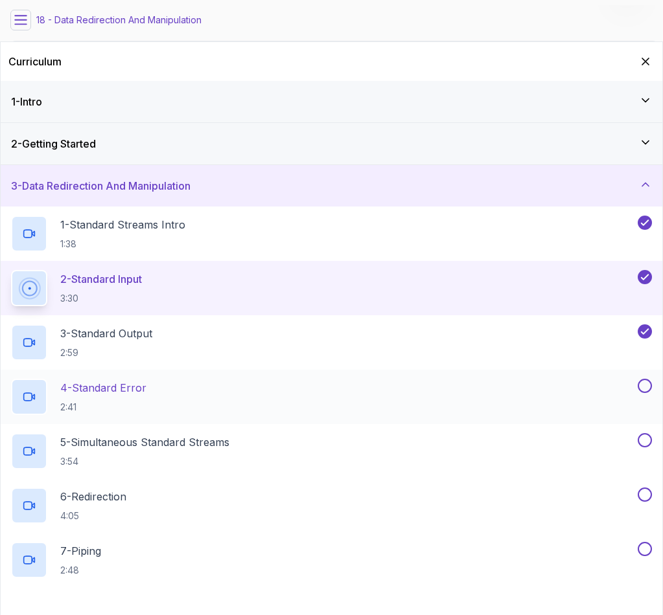
click at [97, 398] on h2 "4 - Standard Error 2:41" at bounding box center [103, 397] width 86 height 34
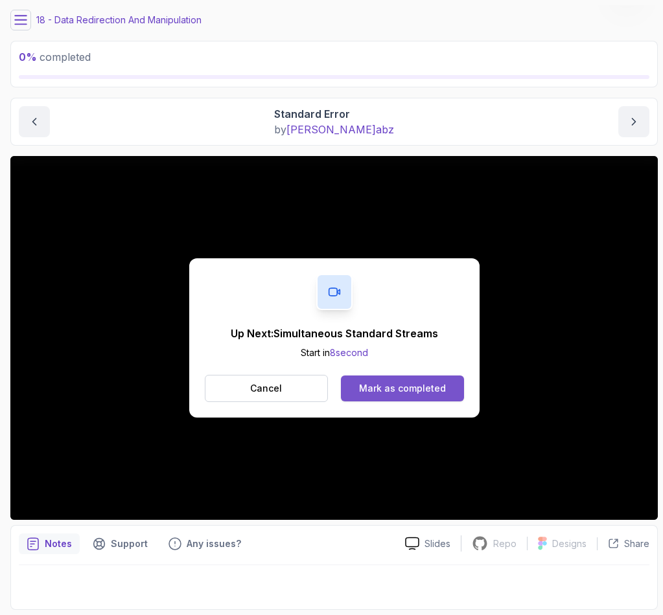
click at [385, 384] on div "Mark as completed" at bounding box center [402, 388] width 87 height 13
click at [366, 388] on div "Mark as completed" at bounding box center [402, 388] width 87 height 13
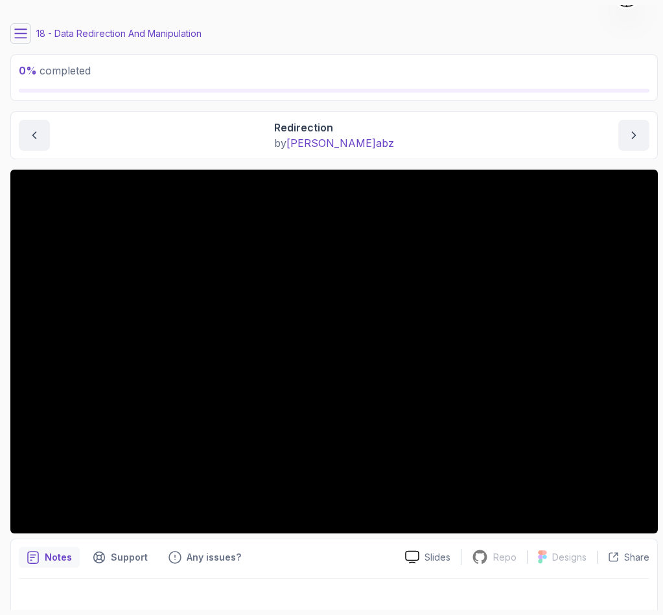
scroll to position [42, 0]
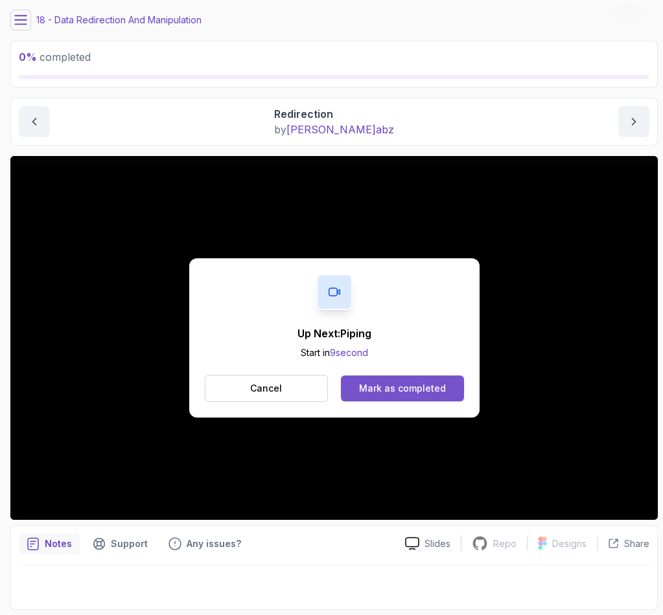
click at [400, 381] on button "Mark as completed" at bounding box center [402, 389] width 122 height 26
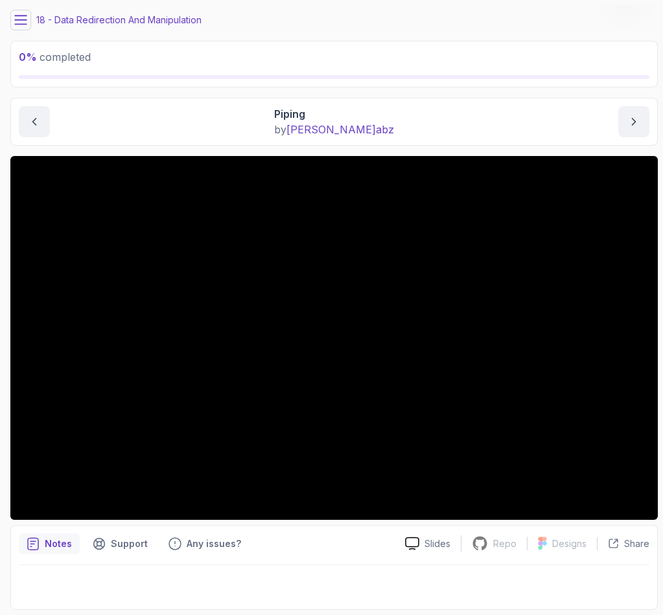
click at [152, 135] on div "Piping by [PERSON_NAME]" at bounding box center [334, 121] width 630 height 31
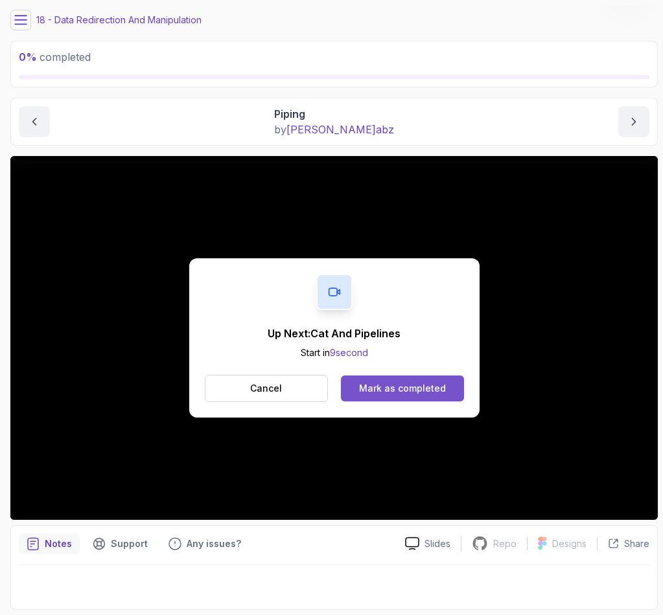
click at [418, 396] on button "Mark as completed" at bounding box center [402, 389] width 122 height 26
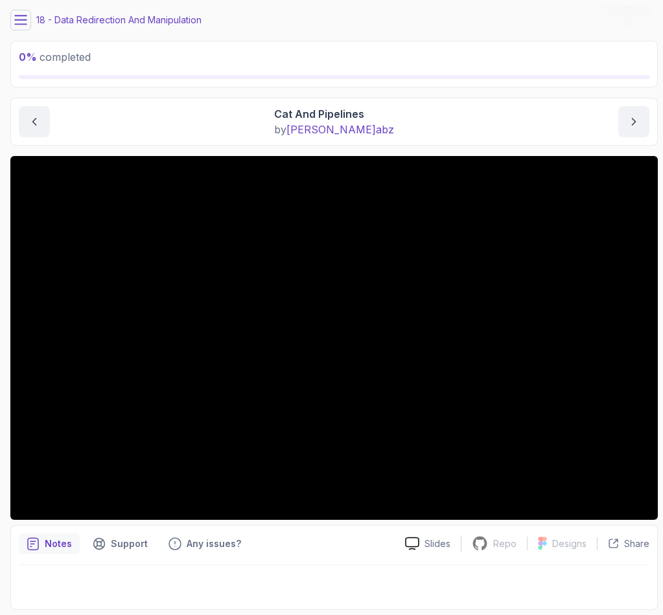
click at [201, 580] on div at bounding box center [334, 583] width 630 height 36
click at [174, 562] on div "Notes Support Any issues? Slides Repo Repository not available Designs Design n…" at bounding box center [333, 567] width 647 height 85
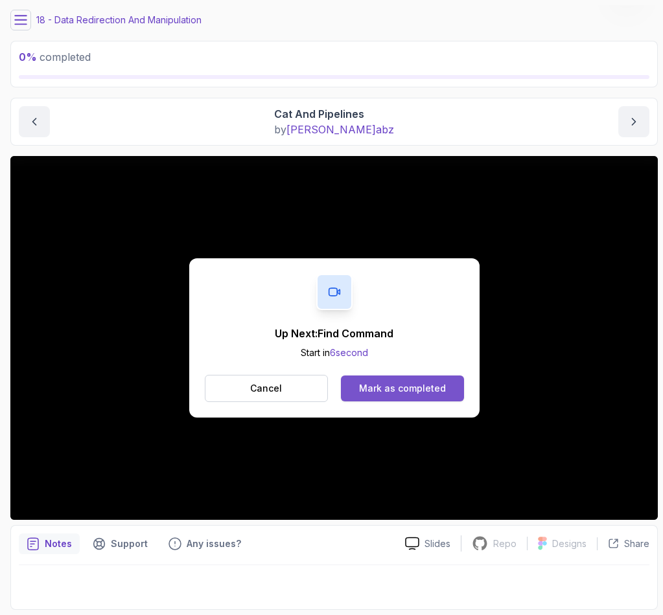
click at [418, 391] on div "Mark as completed" at bounding box center [402, 388] width 87 height 13
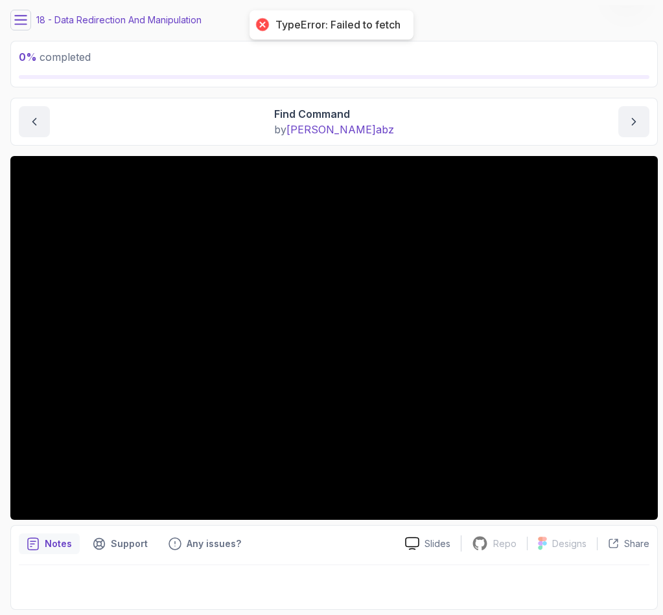
click at [10, 21] on div "0 % completed 1 - Intro 2 - Getting Started 3 - Data Redirection And Manipulati…" at bounding box center [331, 307] width 652 height 605
click at [12, 19] on div "0 % completed 1 - Intro 2 - Getting Started 3 - Data Redirection And Manipulati…" at bounding box center [331, 307] width 652 height 605
click at [17, 17] on icon at bounding box center [20, 20] width 13 height 13
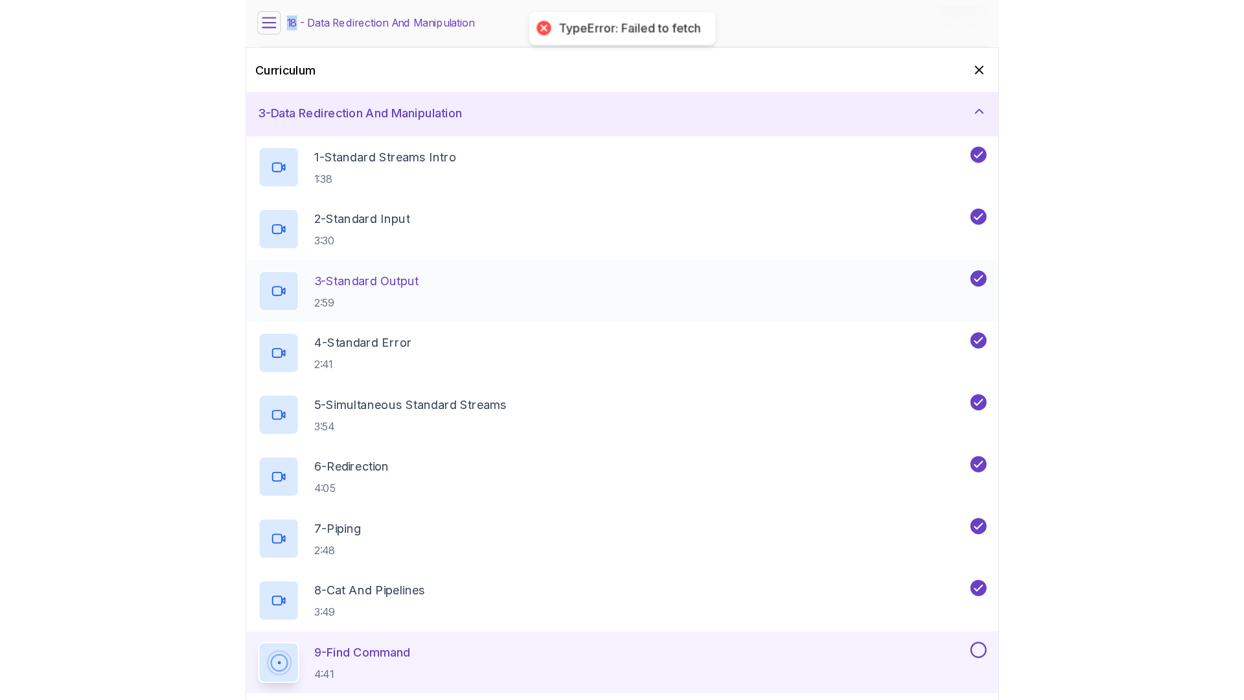
scroll to position [67, 0]
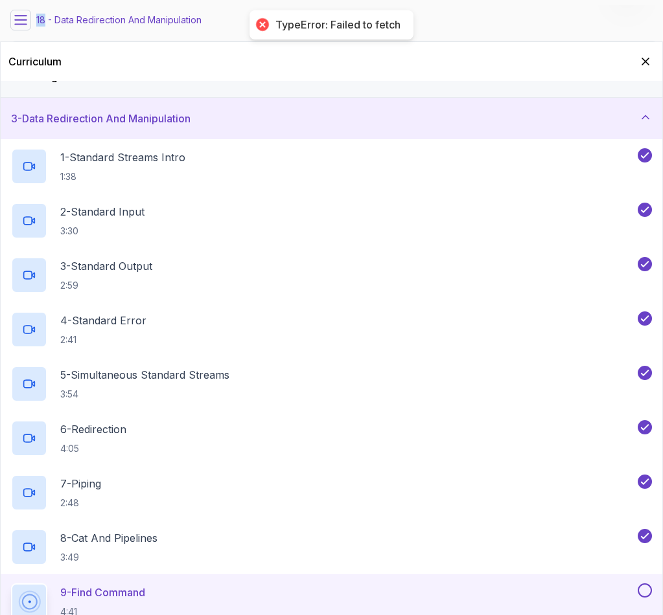
click at [21, 26] on icon at bounding box center [20, 20] width 13 height 13
click at [644, 61] on icon "Hide Curriculum for mobile" at bounding box center [645, 61] width 14 height 14
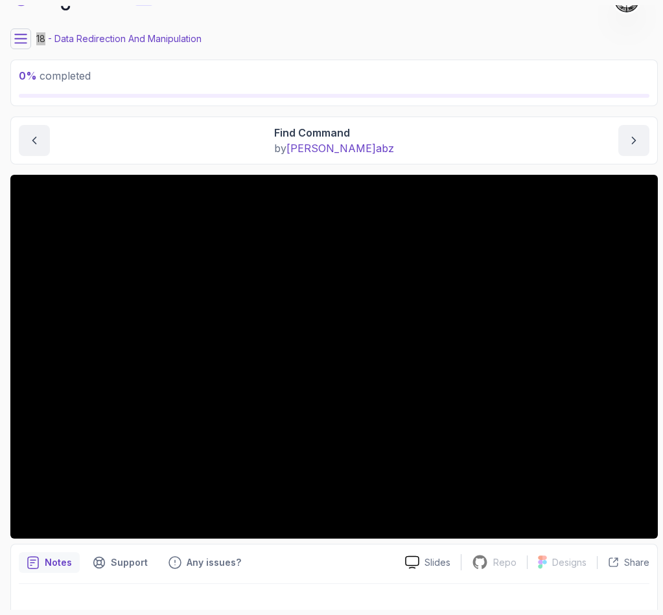
scroll to position [42, 0]
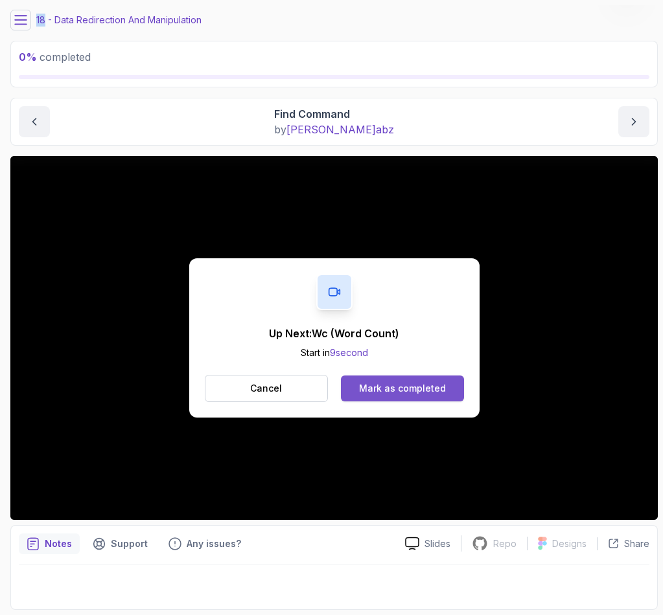
click at [407, 382] on div "Mark as completed" at bounding box center [402, 388] width 87 height 13
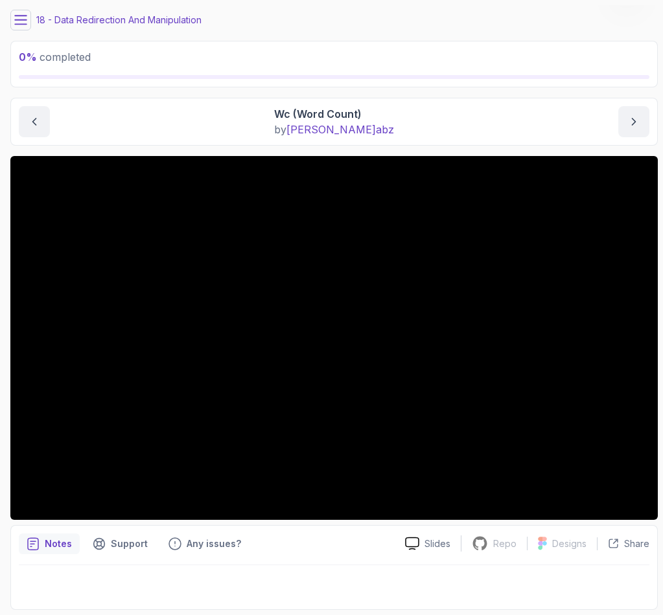
click at [166, 133] on div "Wc (Word Count) by [PERSON_NAME]" at bounding box center [334, 121] width 630 height 31
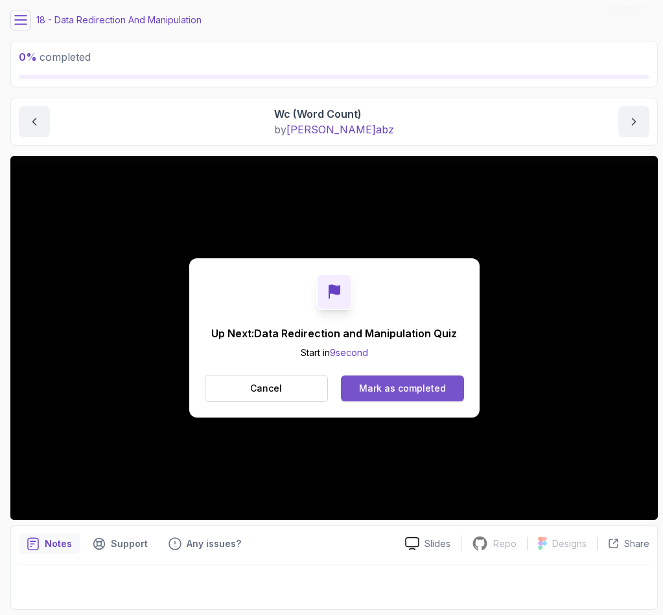
click at [379, 393] on div "Mark as completed" at bounding box center [402, 388] width 87 height 13
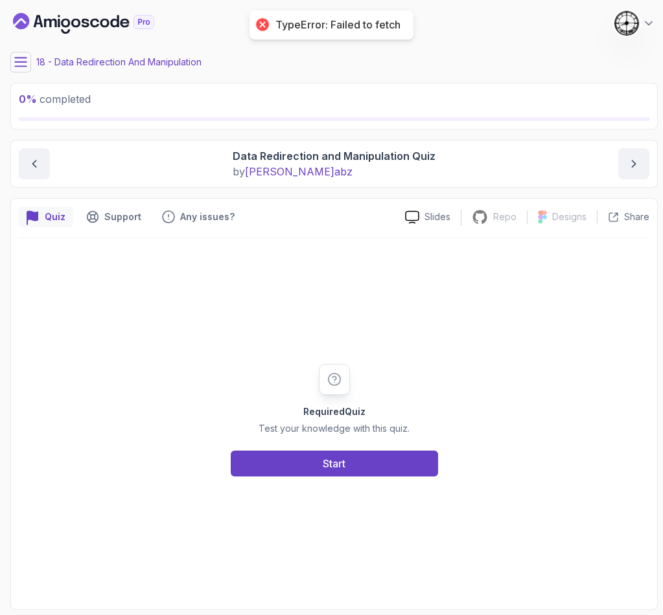
click at [5, 51] on section "0 % completed 1 - Intro 2 - Getting Started 3 - Data Redirection And Manipulati…" at bounding box center [331, 307] width 663 height 615
click at [23, 56] on icon at bounding box center [20, 62] width 13 height 13
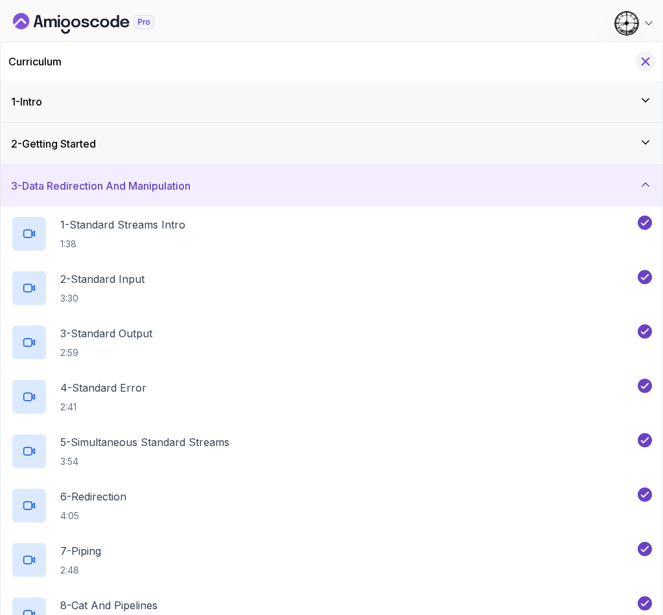
click at [646, 58] on icon "Hide Curriculum for mobile" at bounding box center [645, 61] width 14 height 14
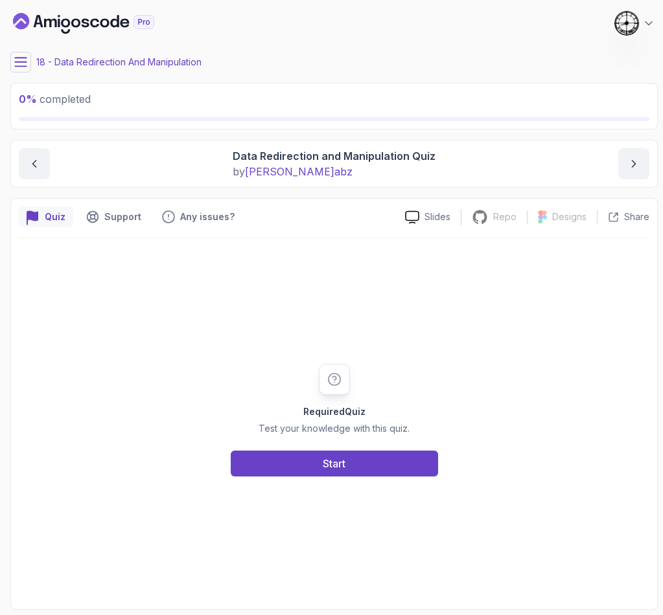
click at [292, 259] on div "Required Quiz Test your knowledge with this quiz. Start" at bounding box center [334, 419] width 630 height 363
click at [337, 460] on div "Start" at bounding box center [334, 464] width 23 height 16
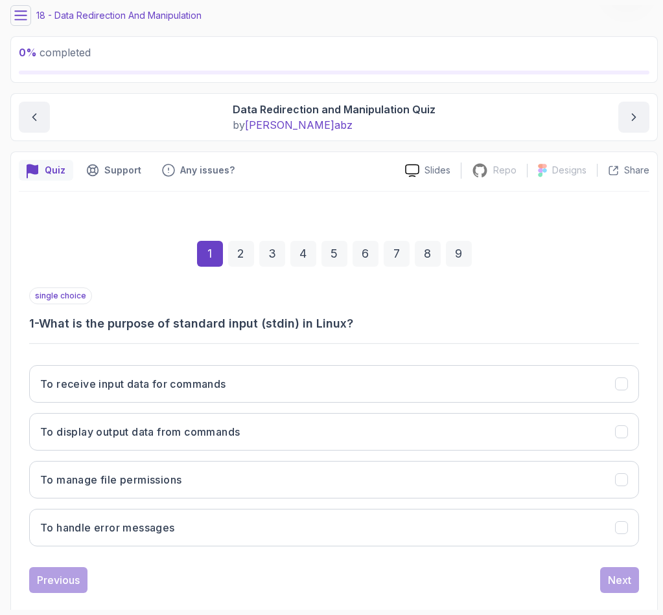
scroll to position [67, 0]
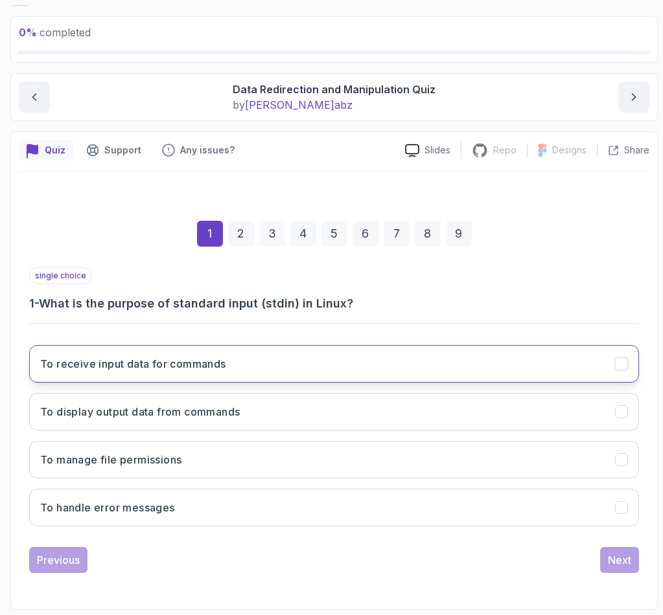
click at [75, 367] on h3 "To receive input data for commands" at bounding box center [133, 364] width 186 height 16
click at [615, 554] on div "Next" at bounding box center [619, 560] width 23 height 16
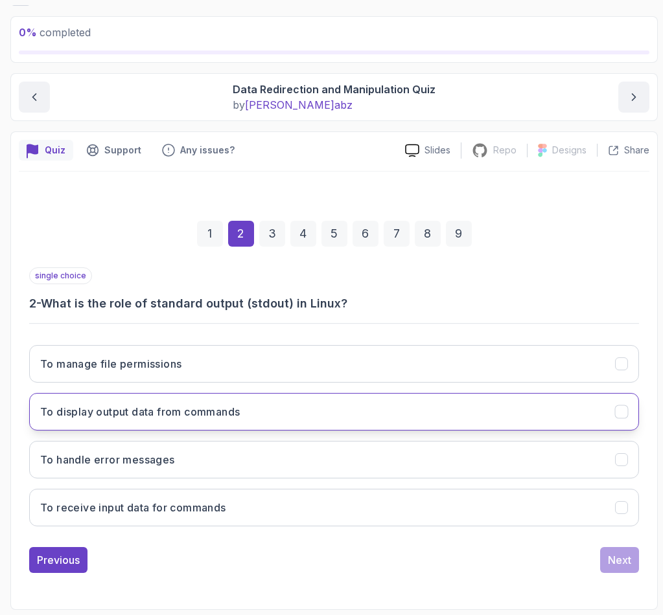
click at [70, 416] on h3 "To display output data from commands" at bounding box center [139, 412] width 199 height 16
click at [615, 565] on div "Next" at bounding box center [619, 560] width 23 height 16
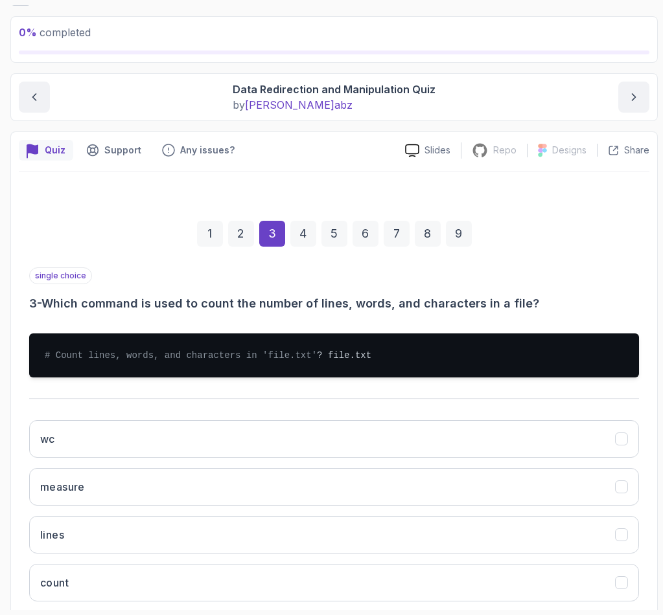
scroll to position [155, 0]
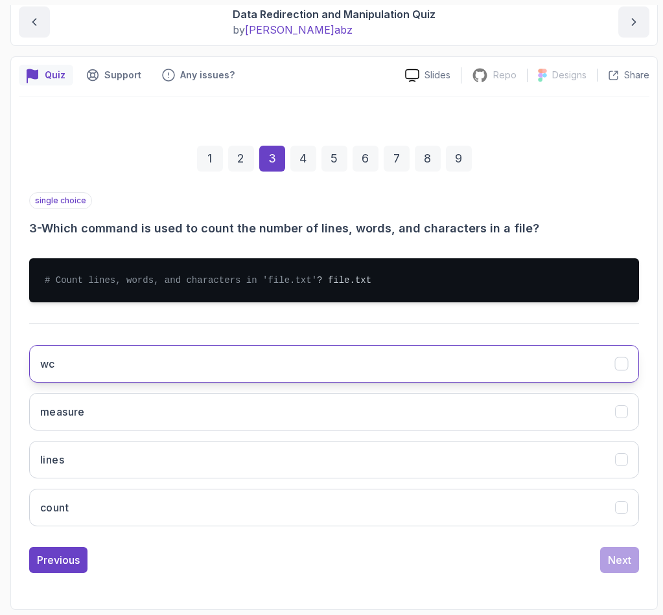
click at [72, 370] on button "wc" at bounding box center [333, 364] width 609 height 38
click at [631, 557] on button "Next" at bounding box center [619, 560] width 39 height 26
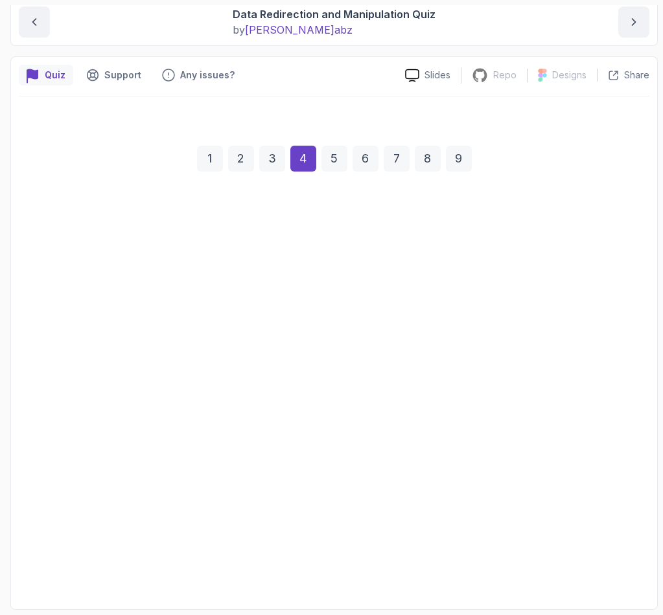
scroll to position [142, 0]
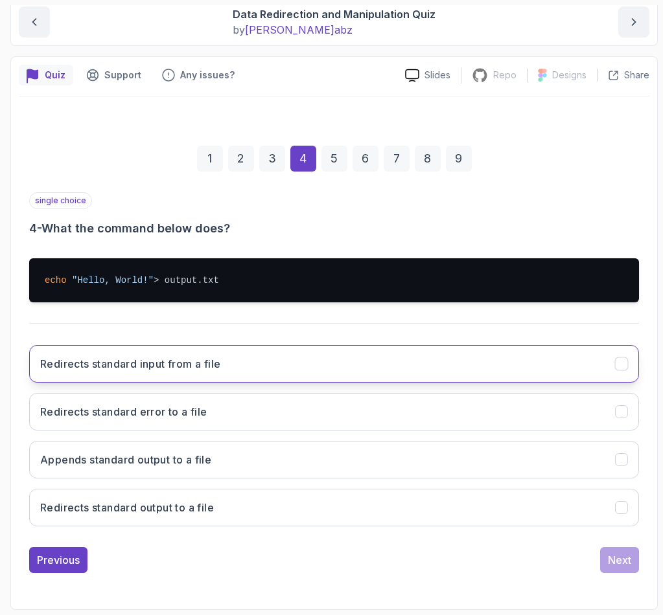
click at [89, 359] on h3 "Redirects standard input from a file" at bounding box center [130, 364] width 180 height 16
click at [627, 559] on div "Next" at bounding box center [619, 560] width 23 height 16
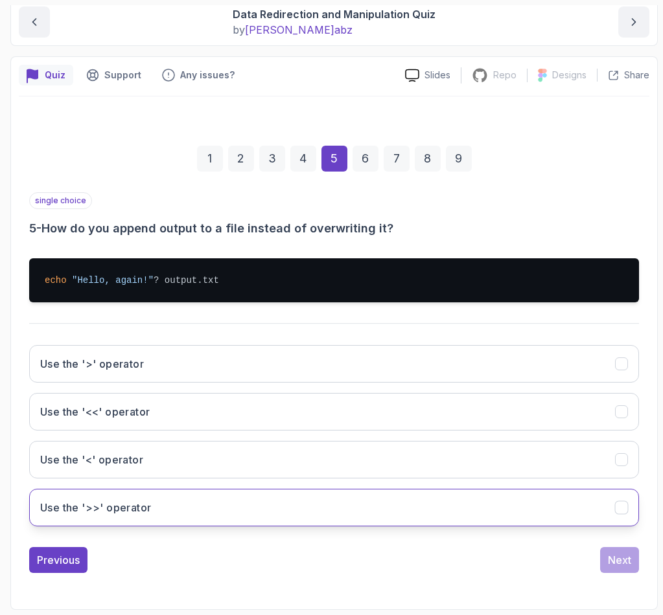
click at [71, 510] on h3 "Use the '>>' operator" at bounding box center [95, 508] width 111 height 16
click at [620, 565] on div "Next" at bounding box center [619, 560] width 23 height 16
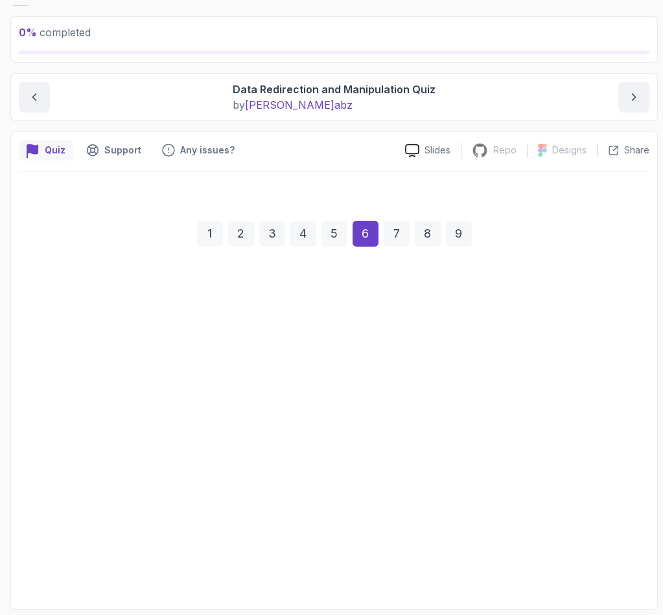
scroll to position [67, 0]
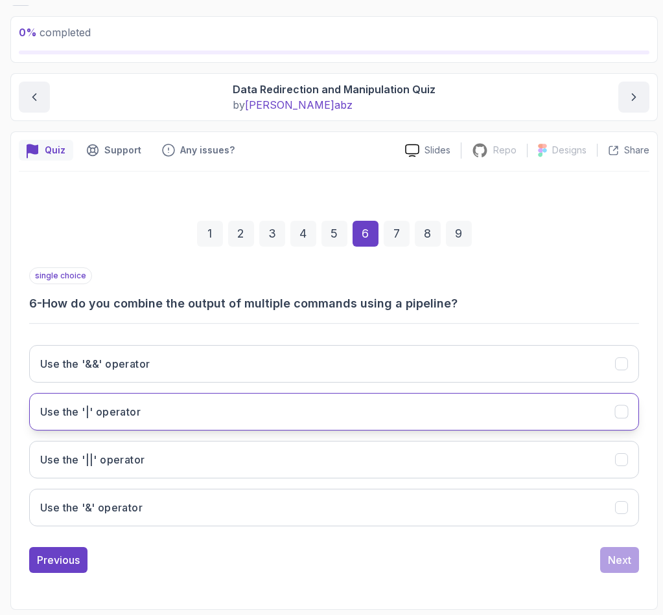
click at [69, 414] on h3 "Use the '|' operator" at bounding box center [90, 412] width 100 height 16
click at [622, 569] on button "Next" at bounding box center [619, 560] width 39 height 26
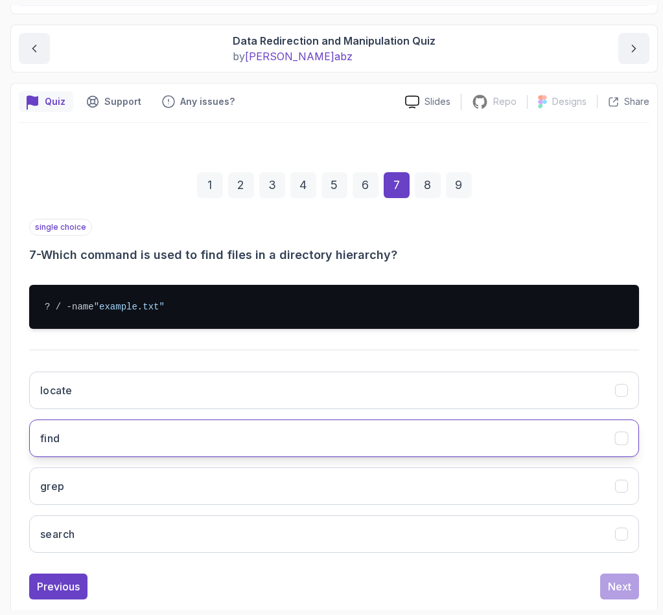
scroll to position [142, 0]
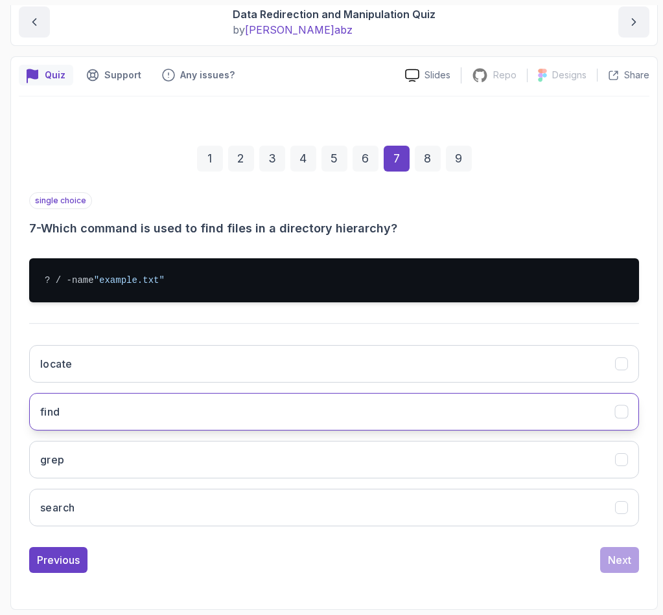
click at [69, 415] on button "find" at bounding box center [333, 412] width 609 height 38
click at [621, 560] on div "Next" at bounding box center [619, 560] width 23 height 16
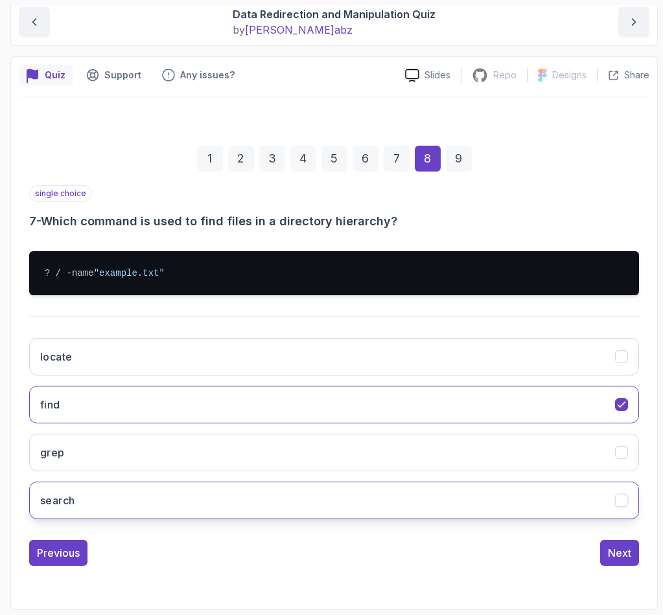
scroll to position [67, 0]
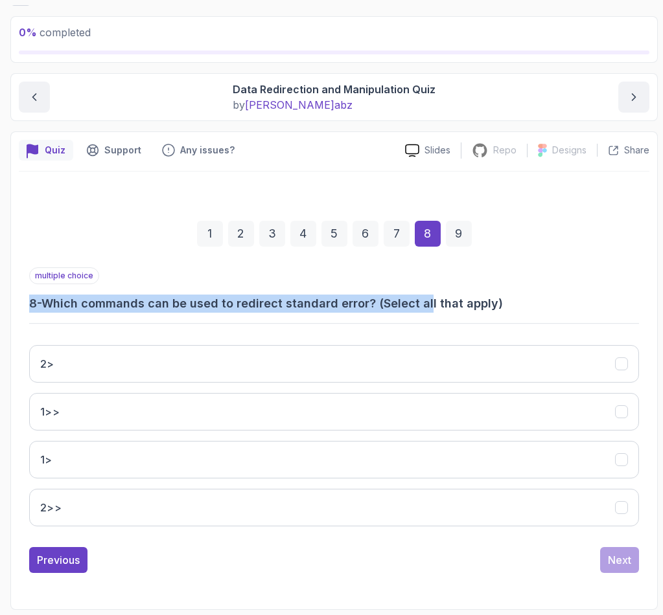
drag, startPoint x: 25, startPoint y: 301, endPoint x: 426, endPoint y: 303, distance: 400.9
click at [426, 303] on div "1 2 3 4 5 6 7 8 9 multiple choice 8 - Which commands can be used to redirect st…" at bounding box center [334, 387] width 630 height 394
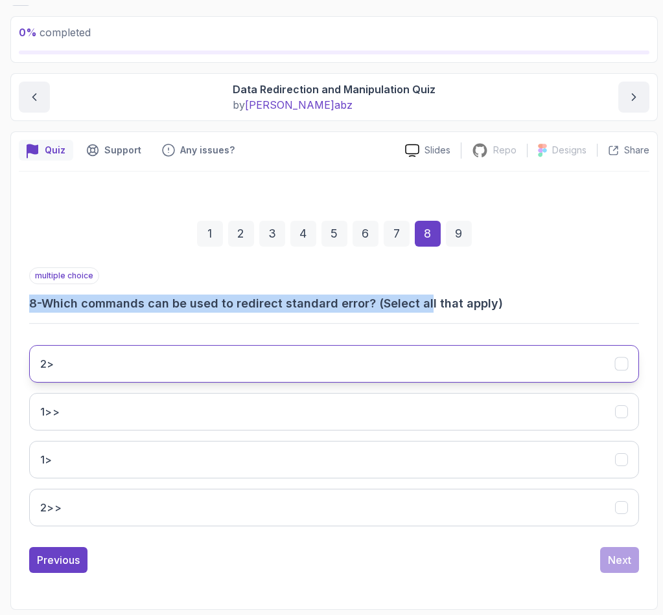
click at [126, 361] on button "2>" at bounding box center [333, 364] width 609 height 38
click at [618, 548] on button "Next" at bounding box center [619, 560] width 39 height 26
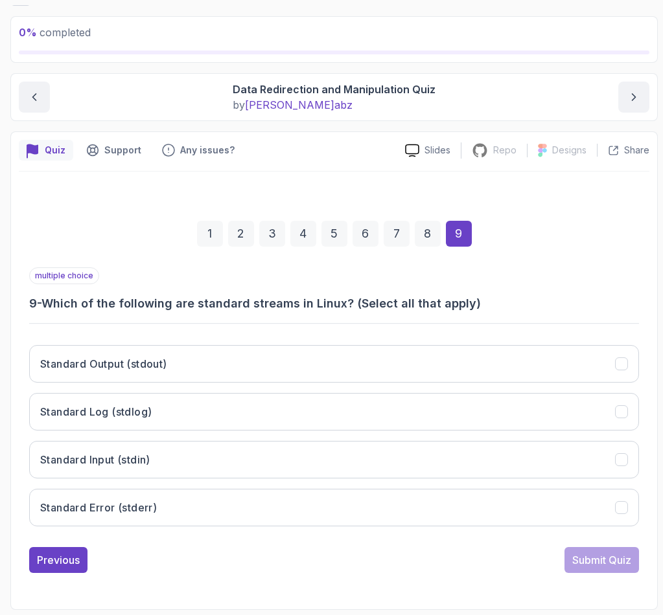
click at [130, 344] on div "Standard Output (stdout) Standard Log (stdlog) Standard Input (stdin) Standard …" at bounding box center [333, 436] width 609 height 202
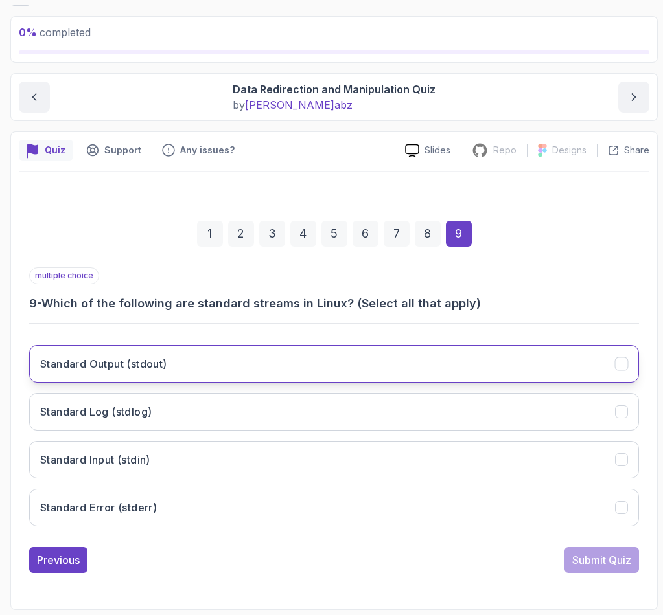
click at [111, 373] on button "Standard Output (stdout)" at bounding box center [333, 364] width 609 height 38
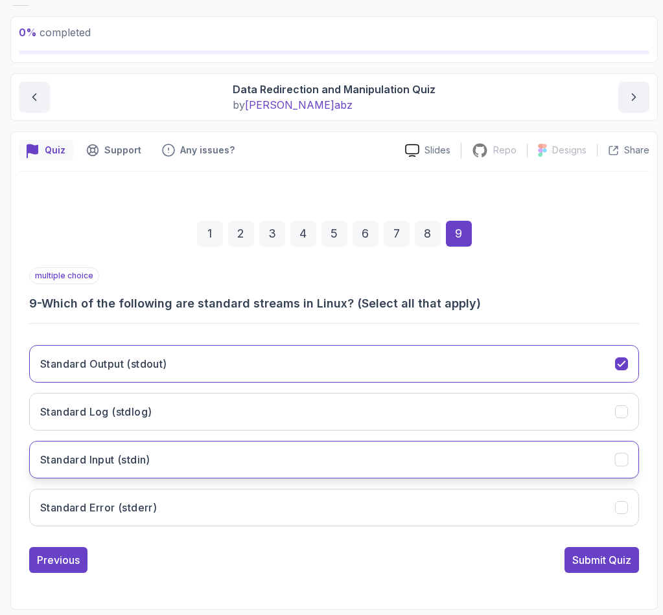
click at [94, 461] on h3 "Standard Input (stdin)" at bounding box center [95, 460] width 110 height 16
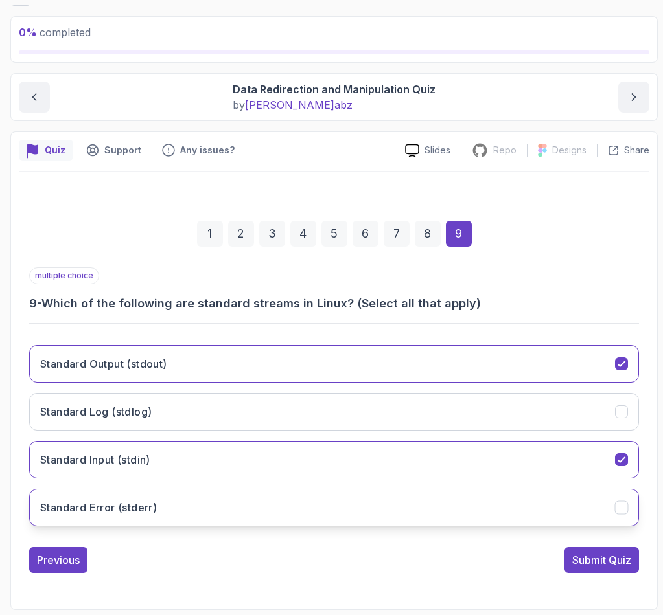
click at [102, 495] on button "Standard Error (stderr)" at bounding box center [333, 508] width 609 height 38
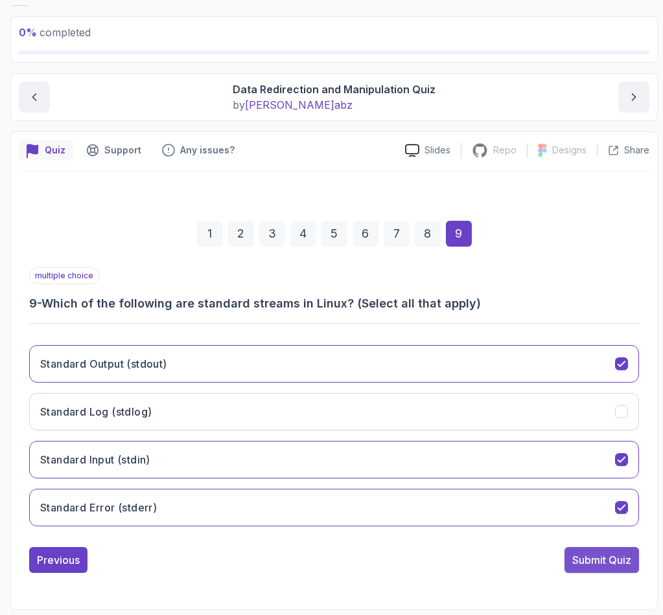
click at [582, 563] on div "Submit Quiz" at bounding box center [601, 560] width 59 height 16
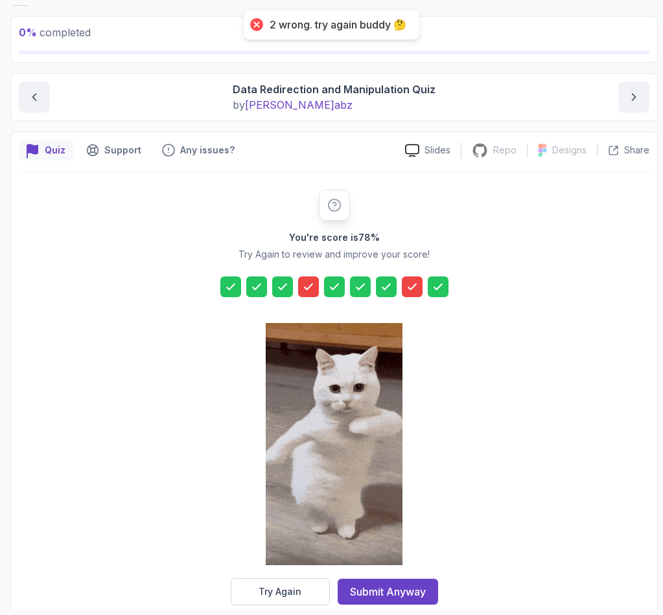
click at [311, 283] on icon at bounding box center [308, 286] width 13 height 13
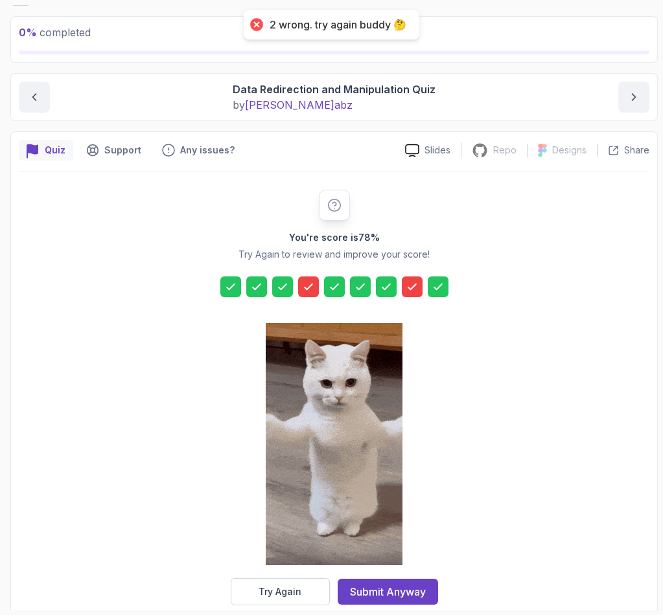
click at [306, 286] on icon at bounding box center [308, 286] width 13 height 13
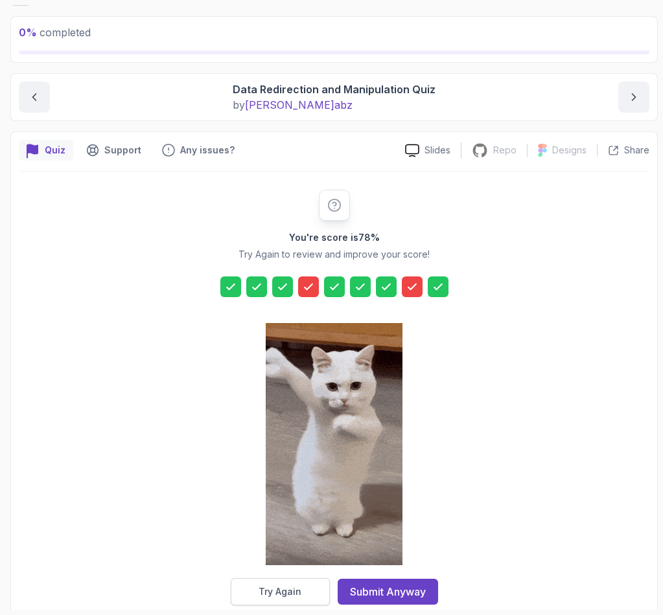
click at [280, 586] on div "Try Again" at bounding box center [279, 592] width 43 height 13
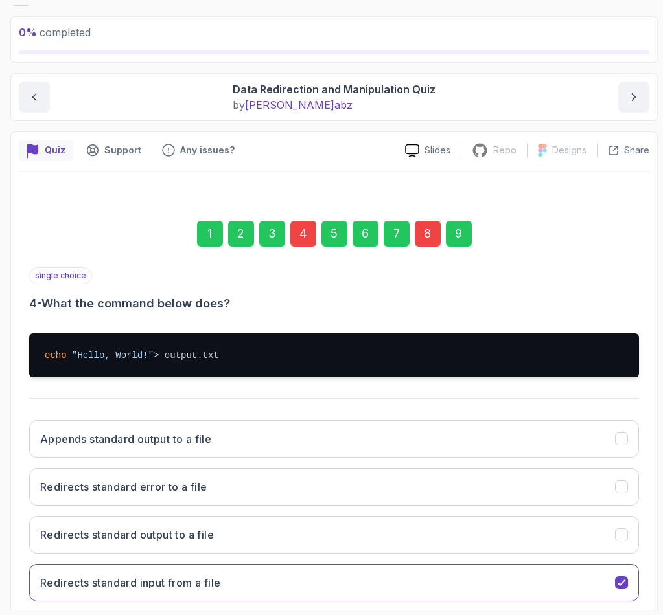
click at [302, 224] on div "4" at bounding box center [303, 234] width 26 height 26
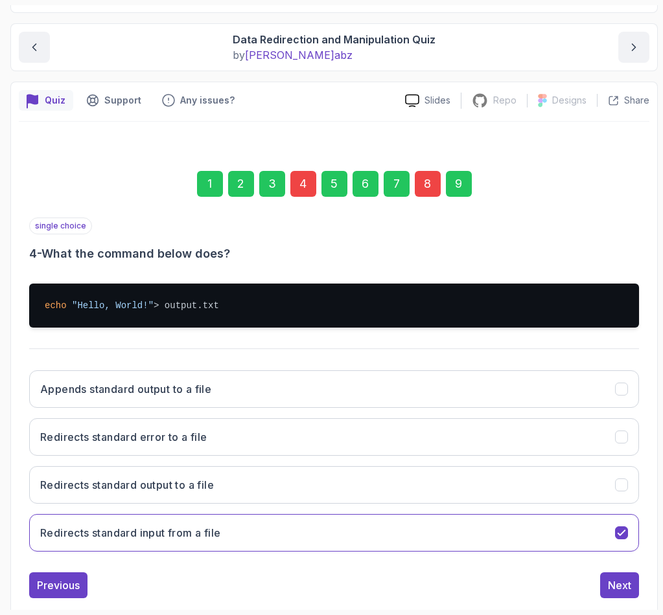
scroll to position [142, 0]
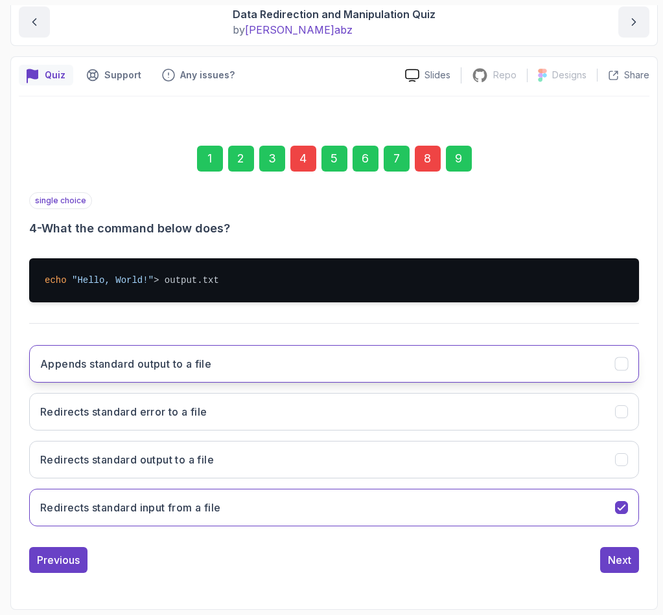
click at [97, 367] on h3 "Appends standard output to a file" at bounding box center [125, 364] width 171 height 16
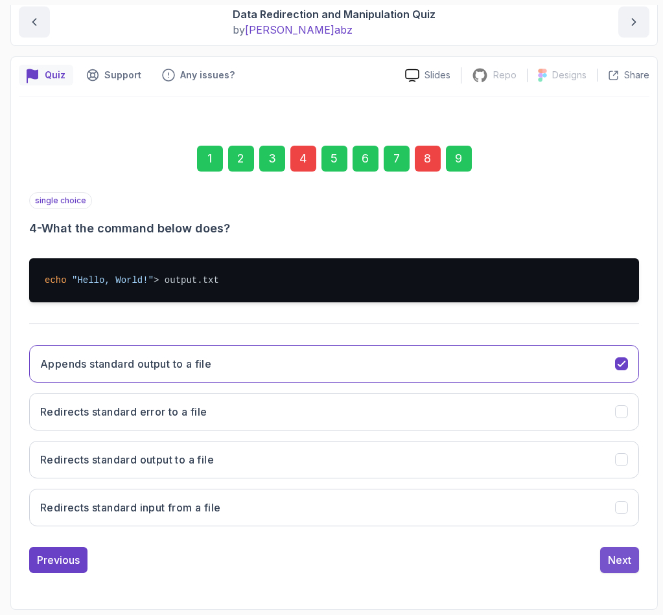
click at [615, 564] on div "Next" at bounding box center [619, 560] width 23 height 16
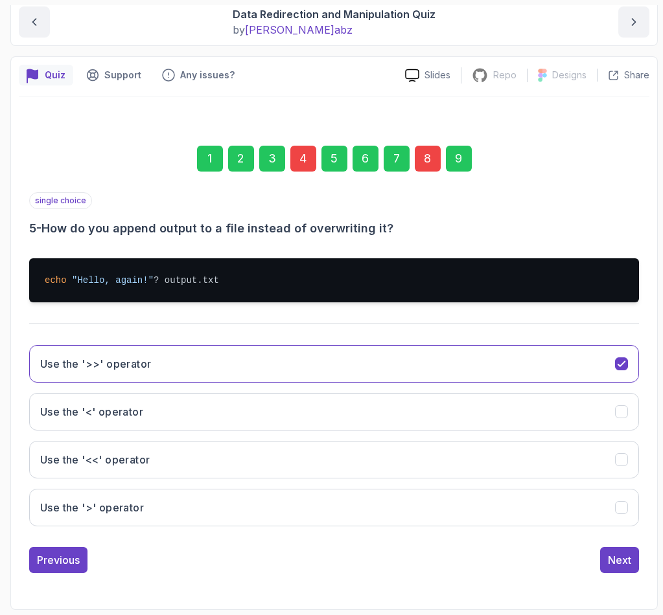
drag, startPoint x: 427, startPoint y: 159, endPoint x: 419, endPoint y: 162, distance: 8.8
click at [427, 159] on div "8" at bounding box center [428, 159] width 26 height 26
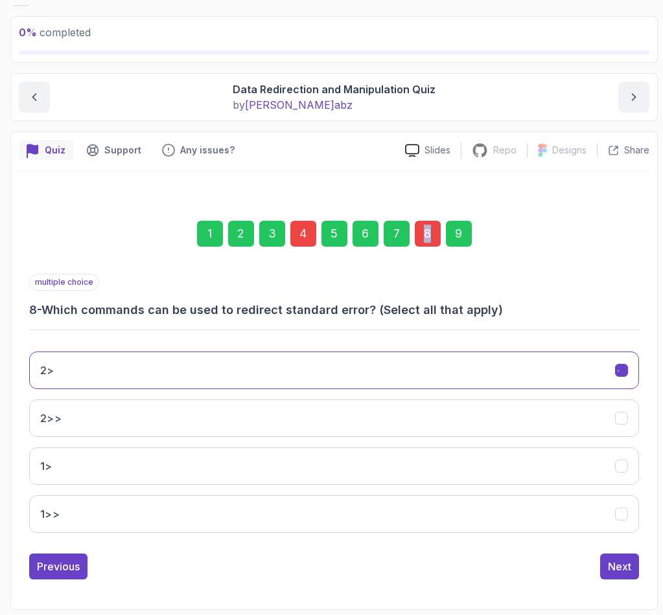
scroll to position [67, 0]
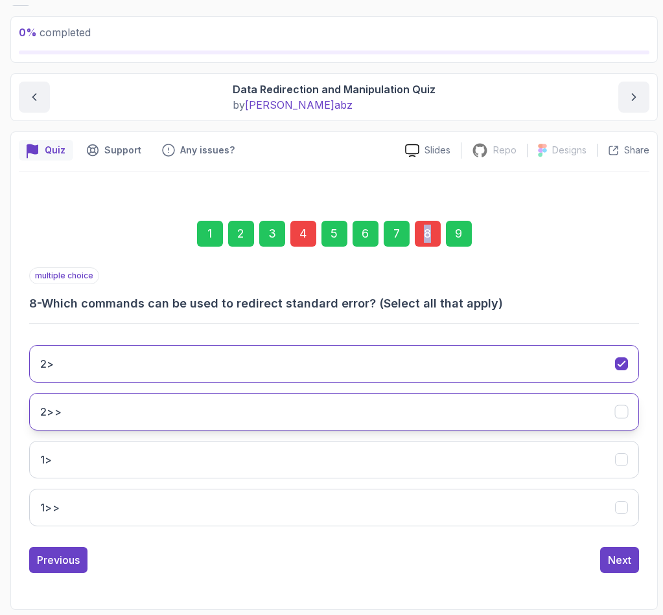
click at [89, 410] on button "2>>" at bounding box center [333, 412] width 609 height 38
click at [622, 565] on div "Next" at bounding box center [619, 560] width 23 height 16
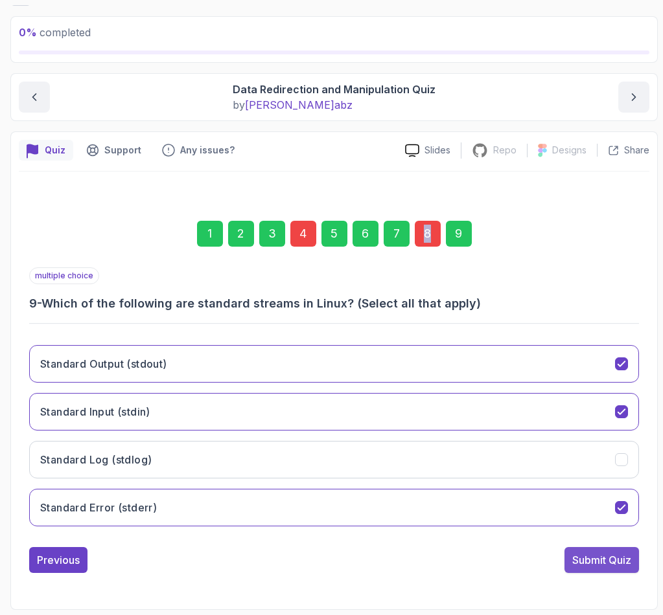
click at [613, 564] on div "Submit Quiz" at bounding box center [601, 560] width 59 height 16
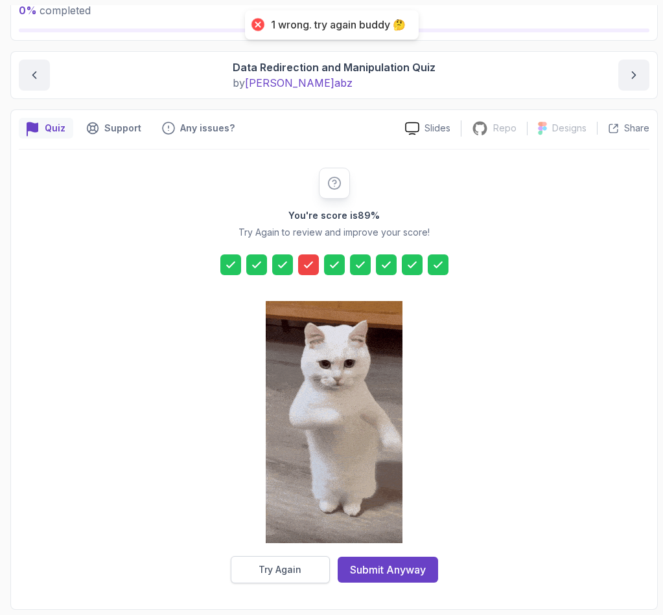
click at [255, 567] on button "Try Again" at bounding box center [280, 569] width 99 height 27
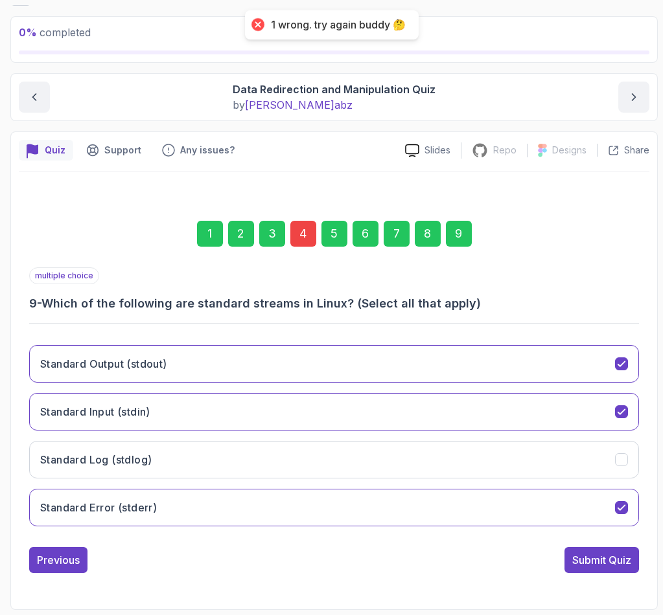
click at [302, 229] on div "4" at bounding box center [303, 234] width 26 height 26
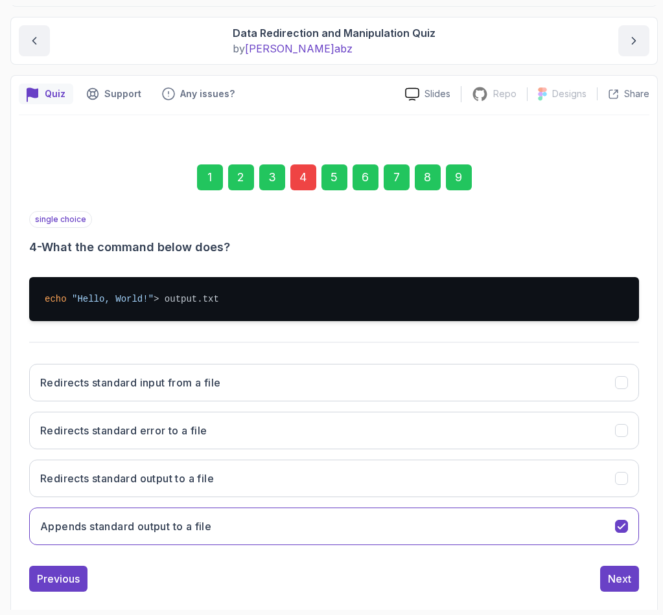
scroll to position [142, 0]
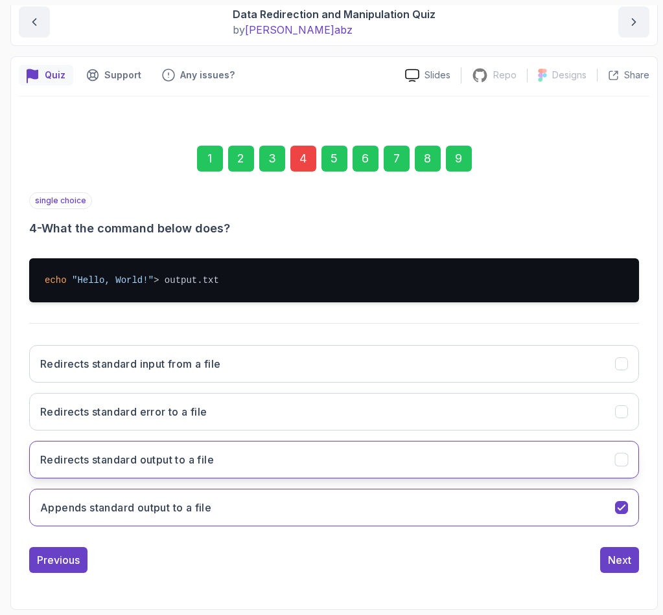
click at [126, 467] on h3 "Redirects standard output to a file" at bounding box center [127, 460] width 174 height 16
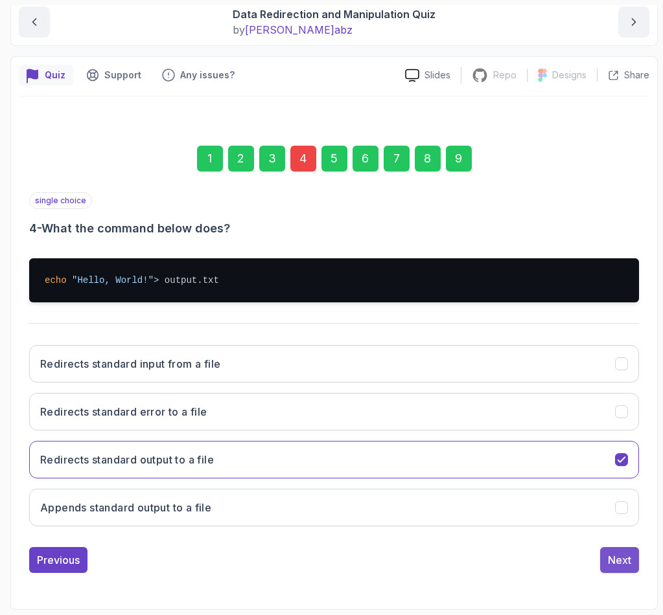
click at [622, 571] on button "Next" at bounding box center [619, 560] width 39 height 26
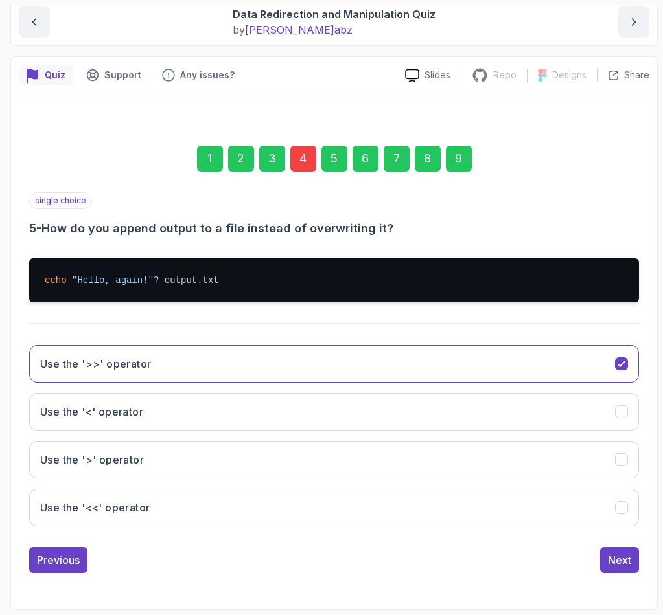
click at [466, 167] on div "9" at bounding box center [459, 159] width 26 height 26
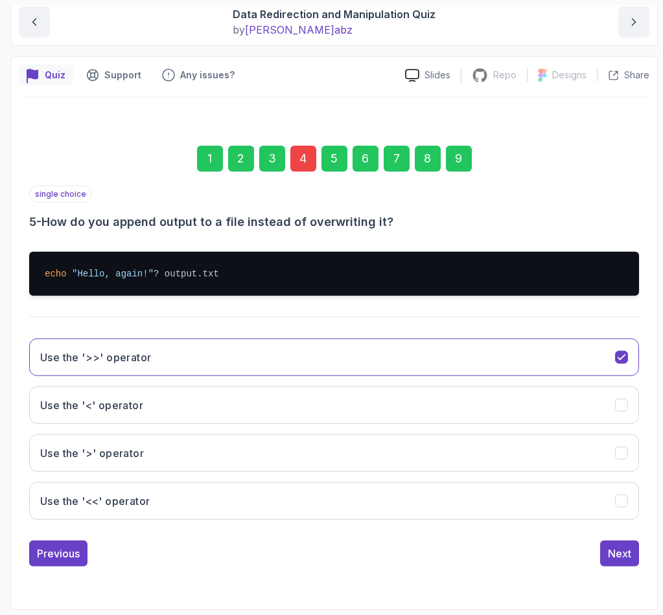
scroll to position [67, 0]
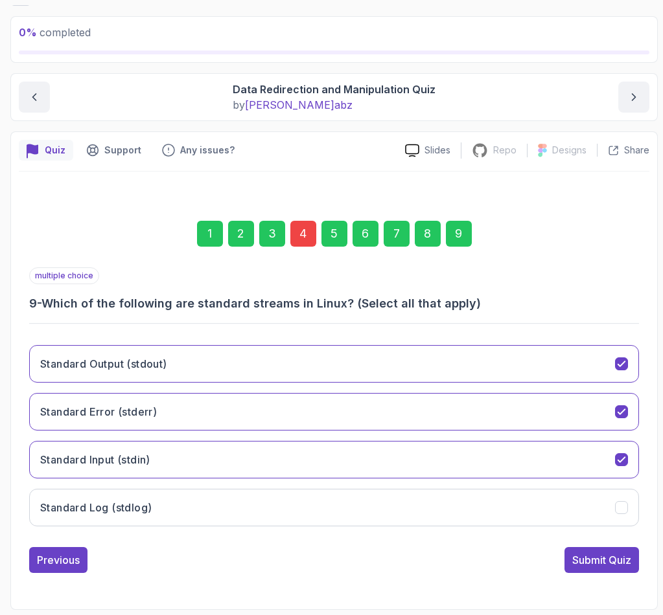
click at [595, 553] on div "Submit Quiz" at bounding box center [601, 560] width 59 height 16
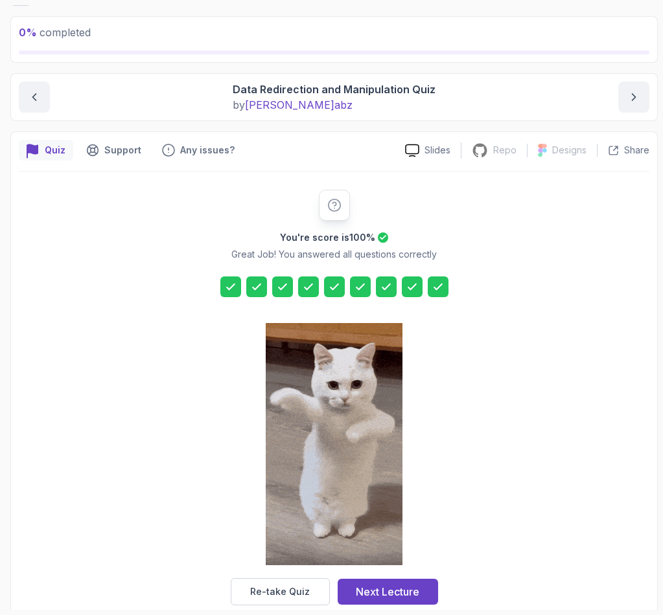
scroll to position [89, 0]
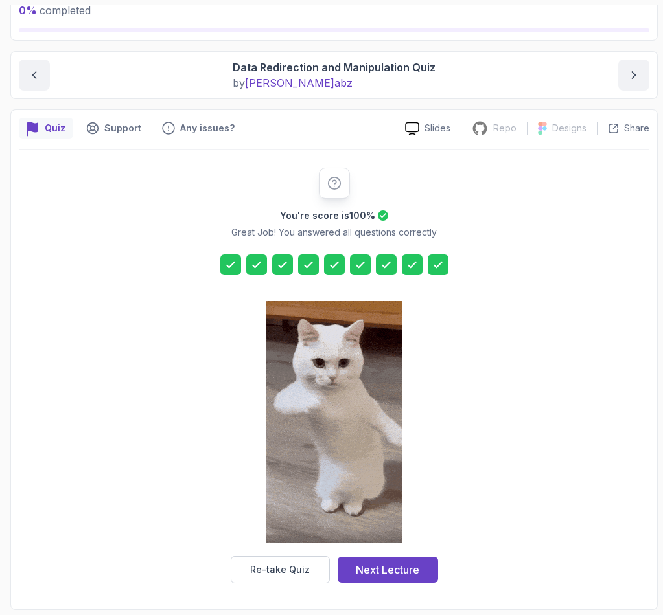
click at [384, 552] on div at bounding box center [334, 424] width 137 height 266
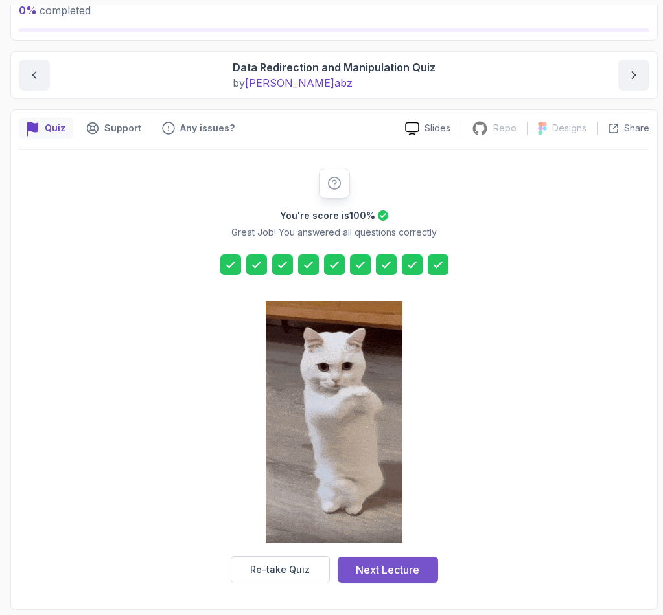
click at [380, 562] on div "Next Lecture" at bounding box center [387, 570] width 63 height 16
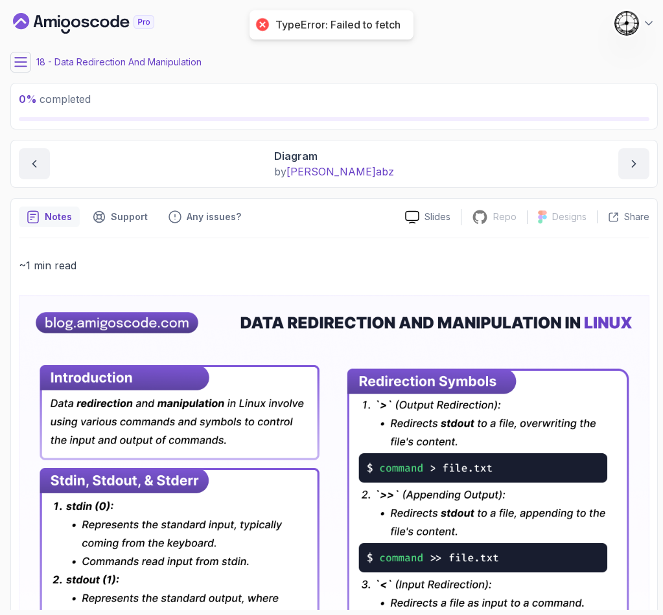
click at [16, 47] on main "My Courses Linux for Professionals 166 Points 1 Castra Sandu 18 - Data Redirect…" at bounding box center [333, 307] width 647 height 605
click at [29, 68] on button at bounding box center [20, 62] width 21 height 21
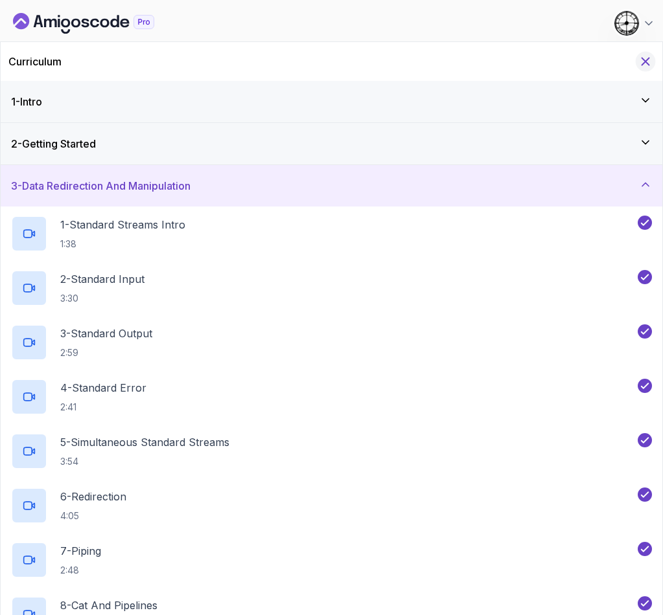
click at [646, 65] on icon "Hide Curriculum for mobile" at bounding box center [645, 61] width 14 height 14
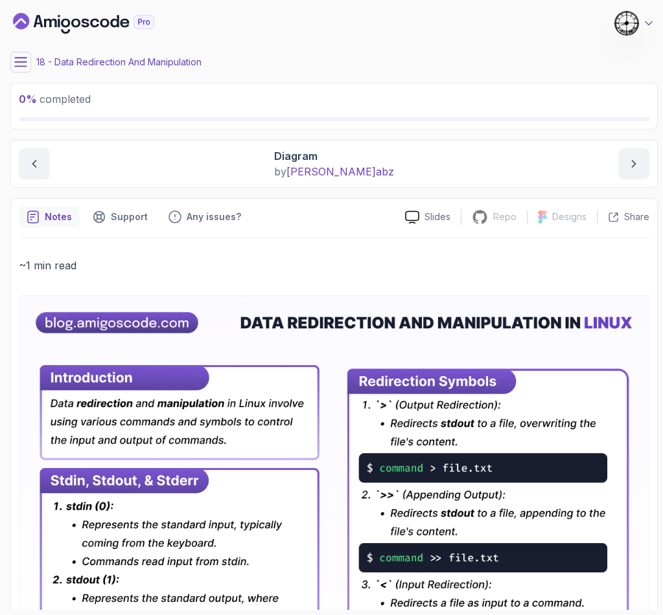
click at [17, 54] on button at bounding box center [20, 62] width 21 height 21
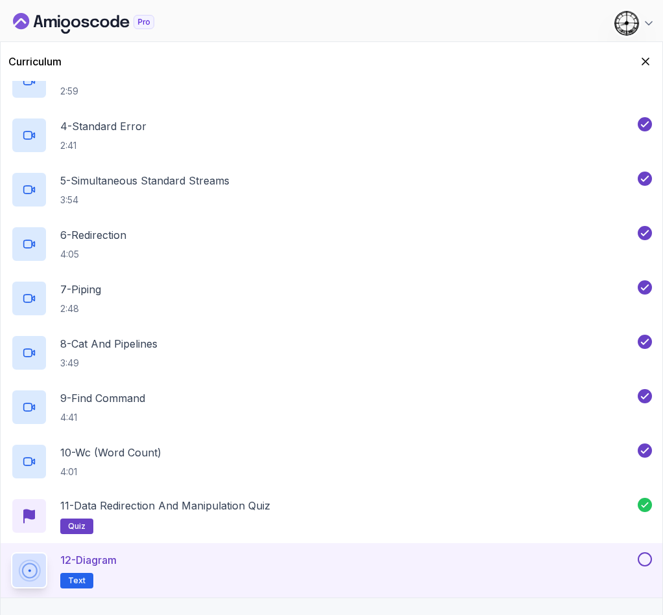
scroll to position [291, 0]
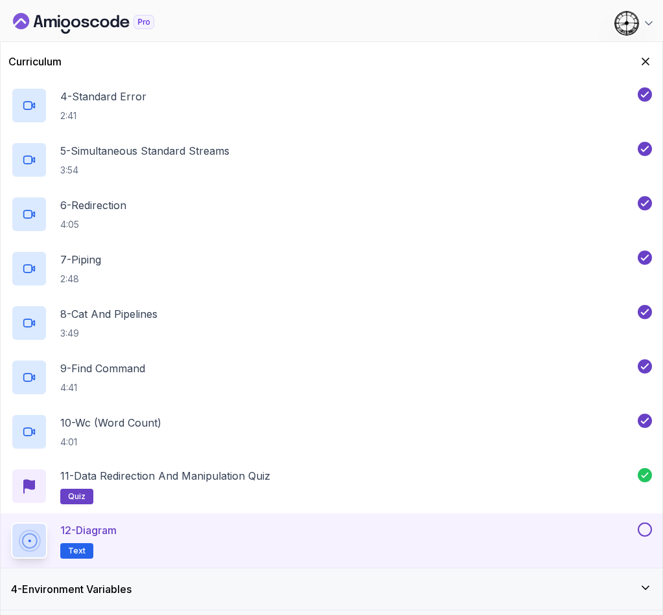
click at [650, 523] on div at bounding box center [643, 530] width 17 height 14
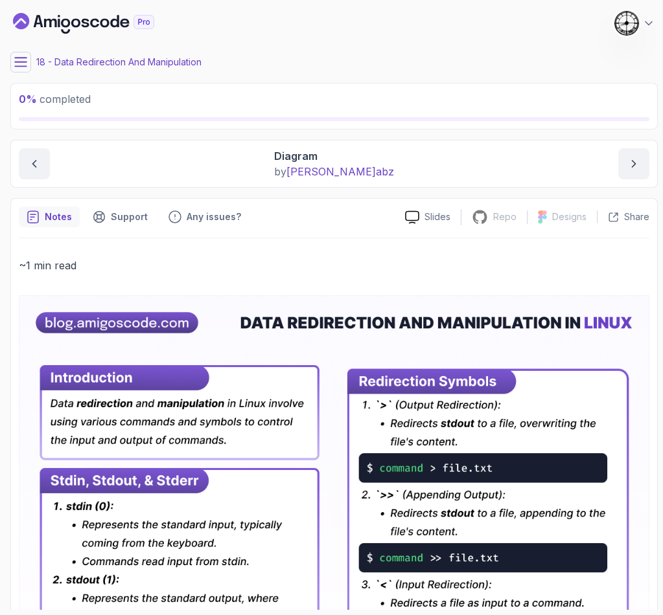
click at [24, 63] on icon at bounding box center [20, 62] width 13 height 13
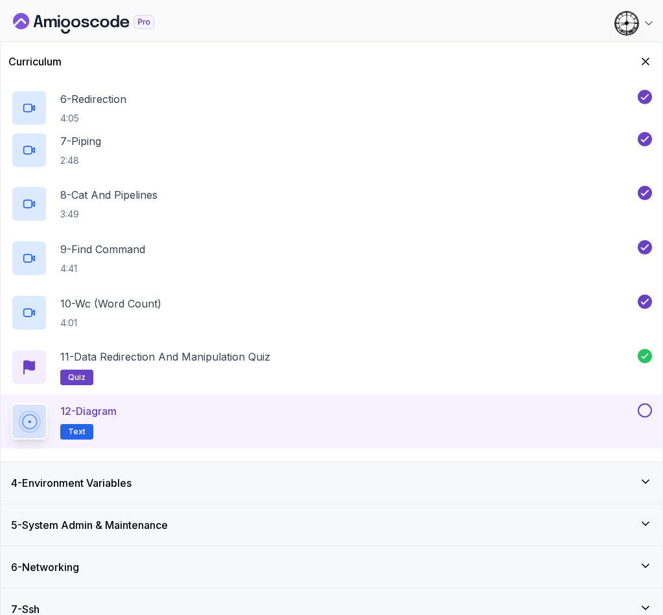
scroll to position [456, 0]
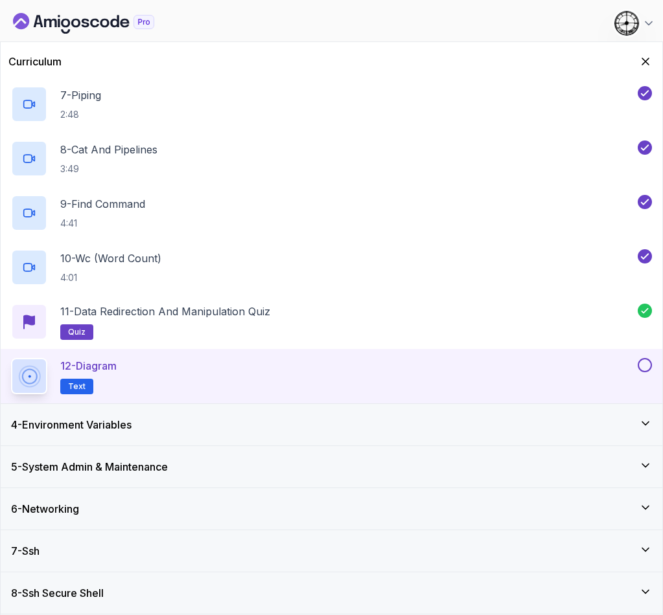
click at [641, 362] on button at bounding box center [644, 365] width 14 height 14
click at [82, 414] on div "4 - Environment Variables" at bounding box center [331, 424] width 661 height 41
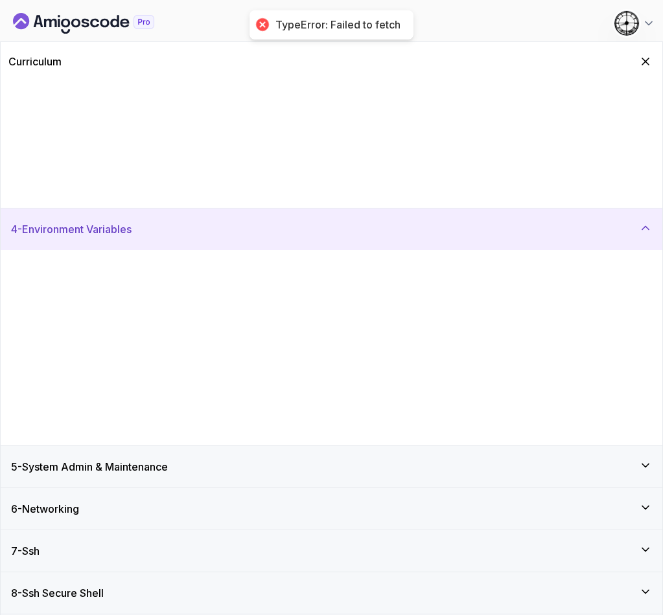
scroll to position [0, 0]
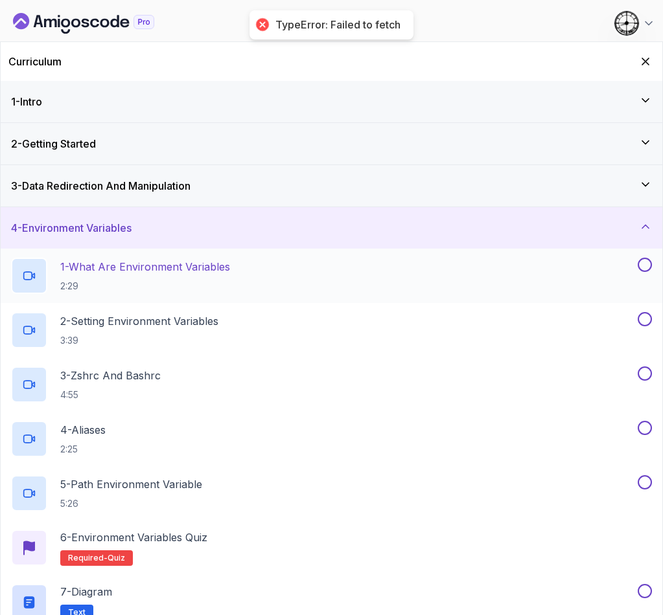
click at [135, 274] on p "1 - What Are Environment Variables" at bounding box center [145, 267] width 170 height 16
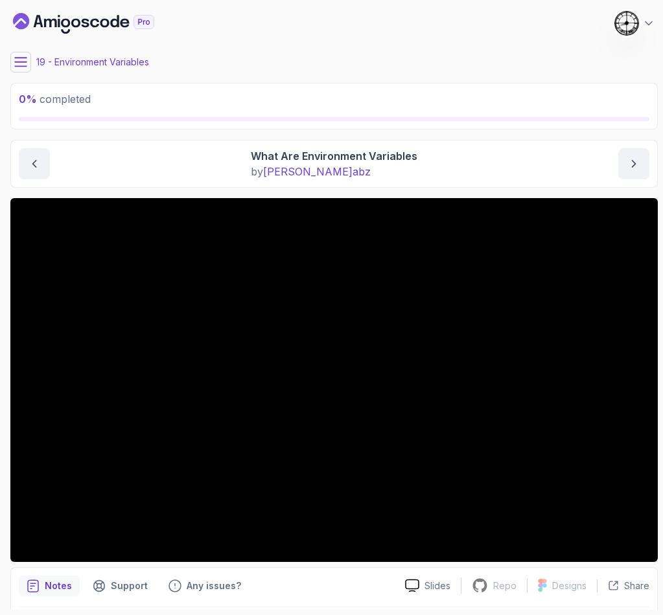
click at [21, 60] on icon at bounding box center [20, 62] width 13 height 13
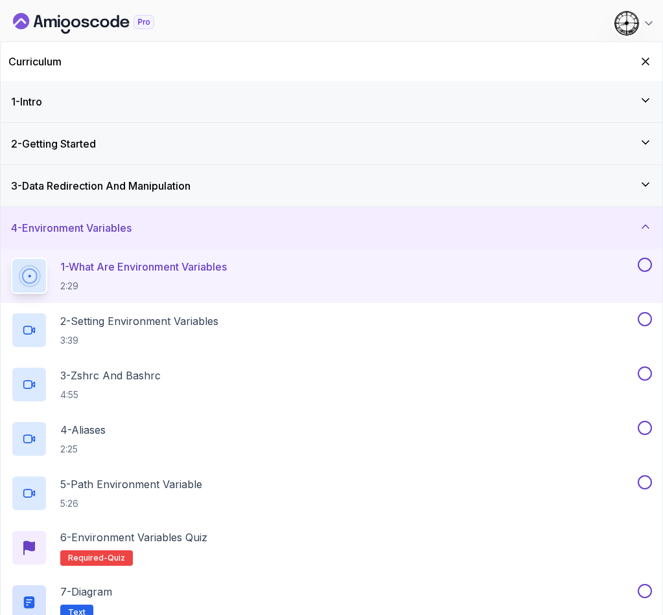
click at [310, 198] on div "3 - Data Redirection And Manipulation" at bounding box center [331, 185] width 661 height 41
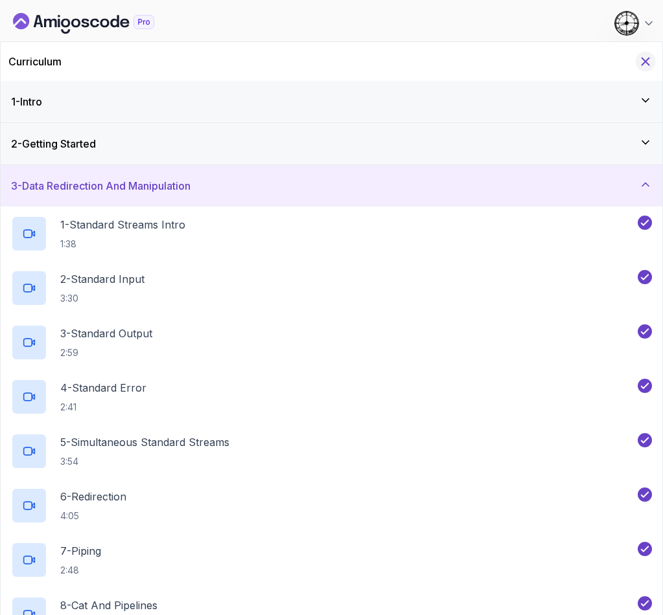
click at [646, 54] on icon "Hide Curriculum for mobile" at bounding box center [645, 61] width 14 height 14
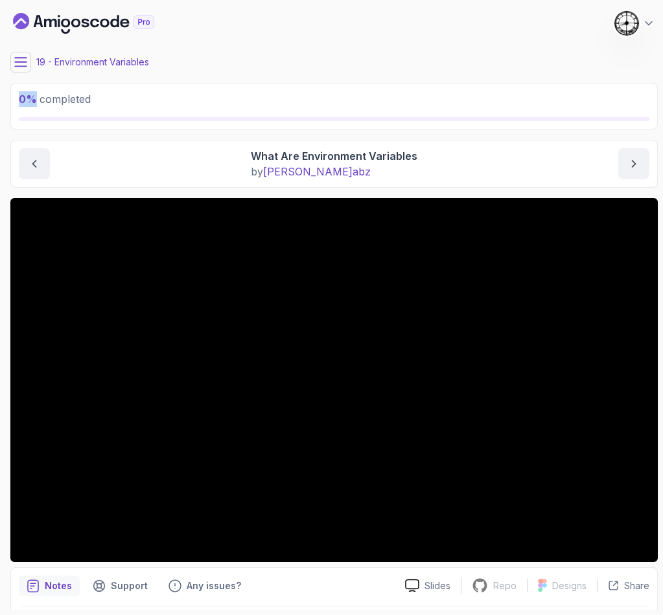
drag, startPoint x: 21, startPoint y: 95, endPoint x: 37, endPoint y: 87, distance: 18.0
click at [37, 87] on div "0 % completed" at bounding box center [333, 106] width 647 height 47
drag, startPoint x: 14, startPoint y: 101, endPoint x: 56, endPoint y: 111, distance: 44.0
click at [54, 111] on div "28 % completed" at bounding box center [333, 106] width 647 height 47
click at [145, 102] on p "28 % completed" at bounding box center [334, 99] width 630 height 16
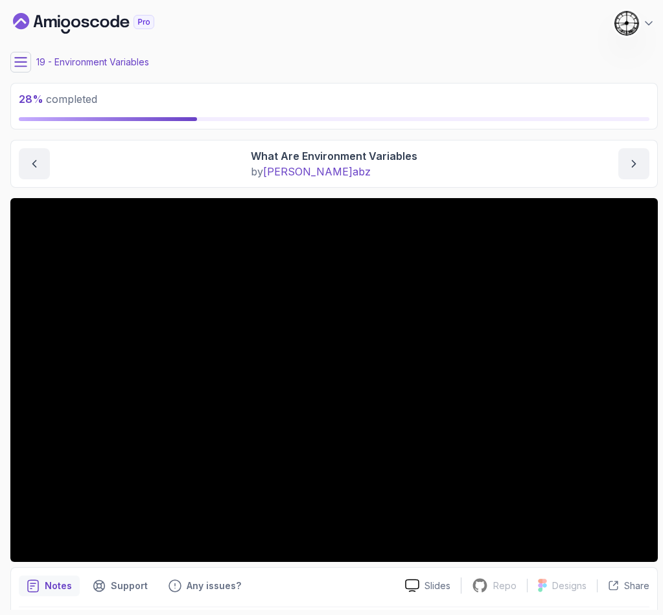
click at [18, 58] on icon at bounding box center [20, 62] width 13 height 13
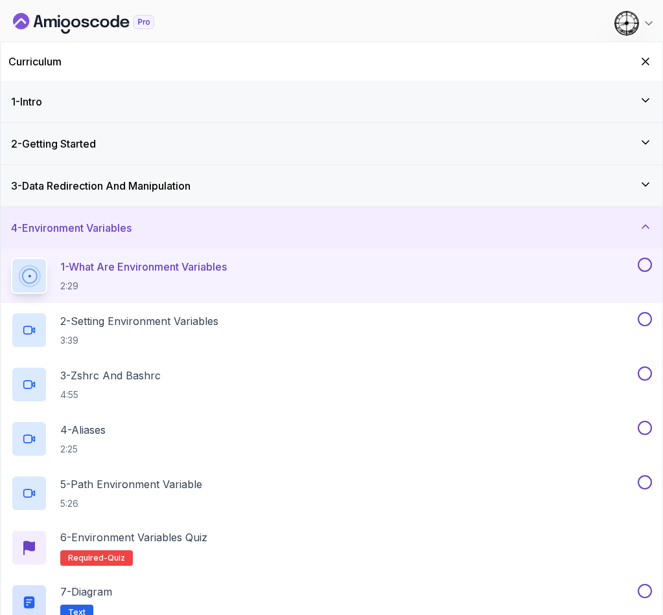
click at [222, 209] on div "4 - Environment Variables" at bounding box center [331, 227] width 661 height 41
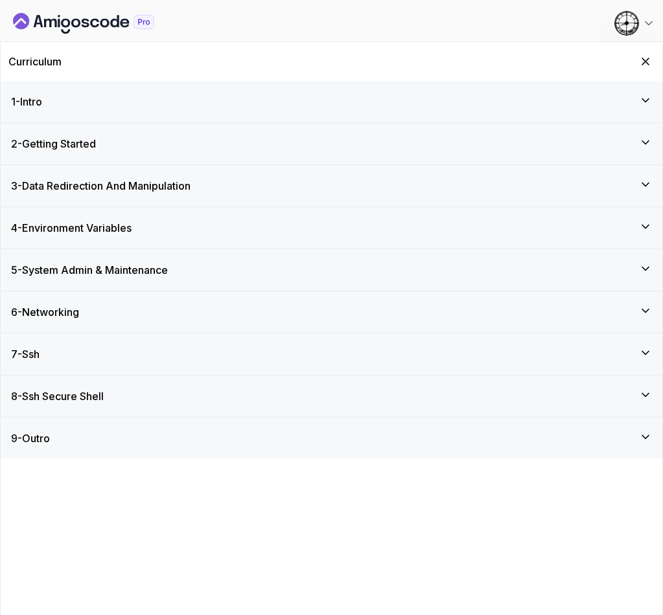
click at [42, 223] on h3 "4 - Environment Variables" at bounding box center [71, 228] width 120 height 16
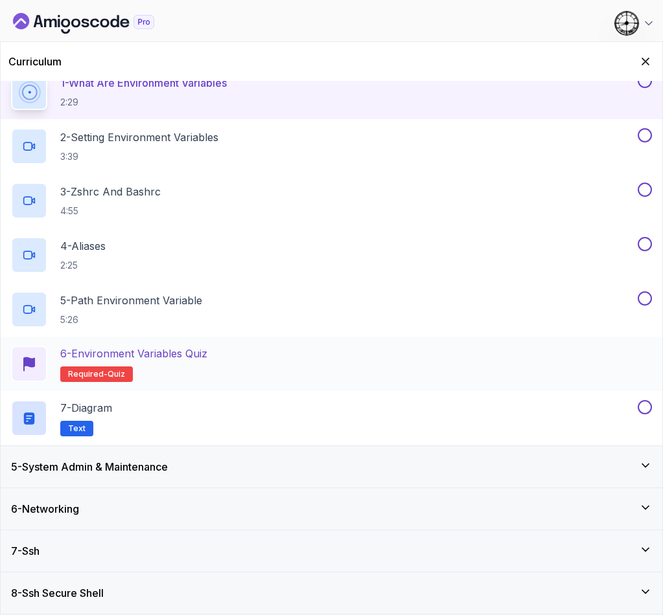
scroll to position [87, 0]
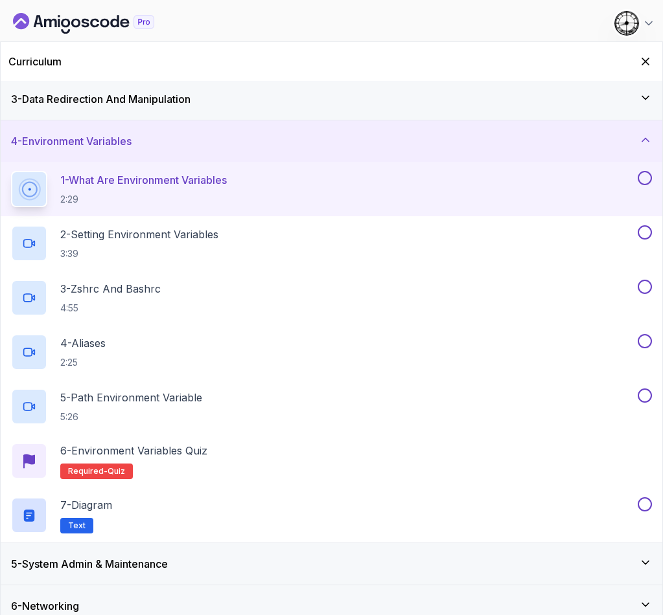
click at [80, 139] on h3 "4 - Environment Variables" at bounding box center [71, 141] width 120 height 16
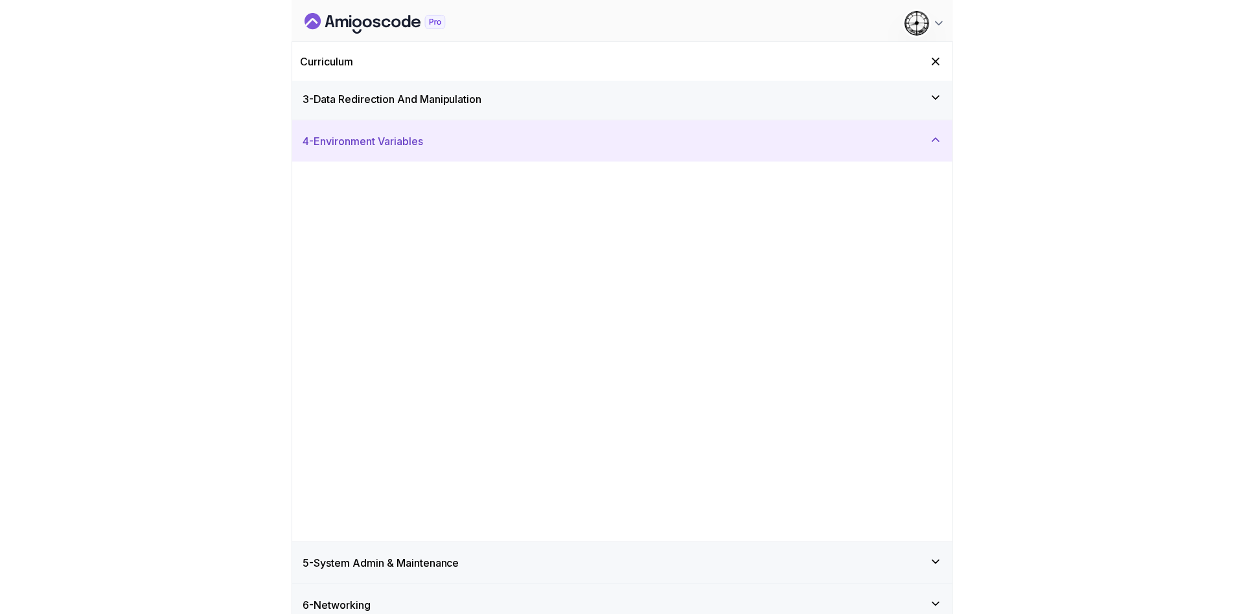
scroll to position [0, 0]
